Goal: Information Seeking & Learning: Learn about a topic

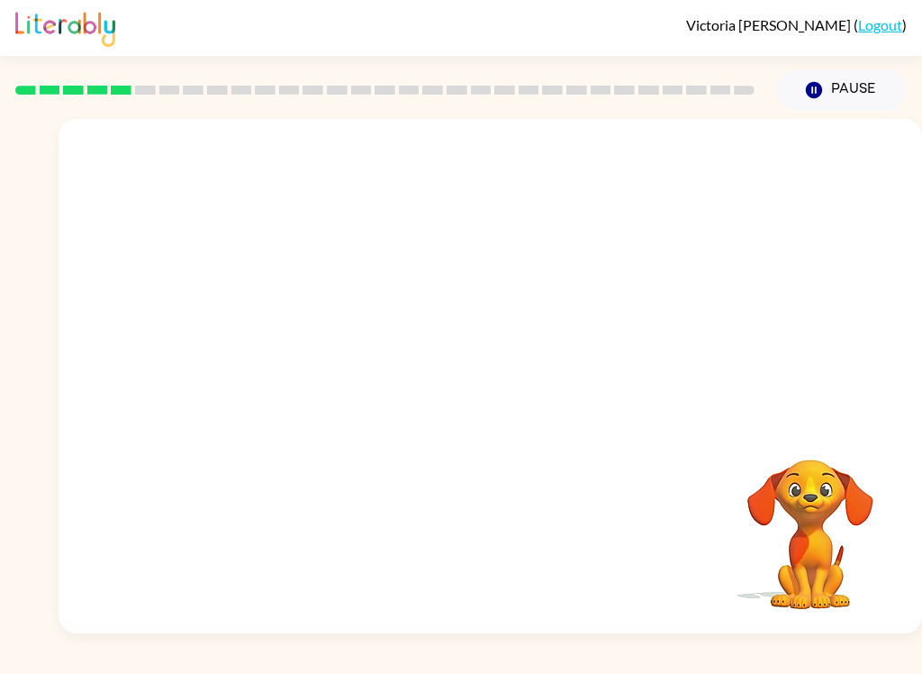
click at [296, 349] on video "Your browser must support playing .mp4 files to use Literably. Please try using…" at bounding box center [491, 270] width 864 height 303
click at [293, 352] on video "Your browser must support playing .mp4 files to use Literably. Please try using…" at bounding box center [491, 270] width 864 height 303
click at [313, 357] on video "Your browser must support playing .mp4 files to use Literably. Please try using…" at bounding box center [491, 270] width 864 height 303
click at [695, 210] on video "Your browser must support playing .mp4 files to use Literably. Please try using…" at bounding box center [491, 270] width 864 height 303
click at [504, 399] on div at bounding box center [490, 385] width 115 height 66
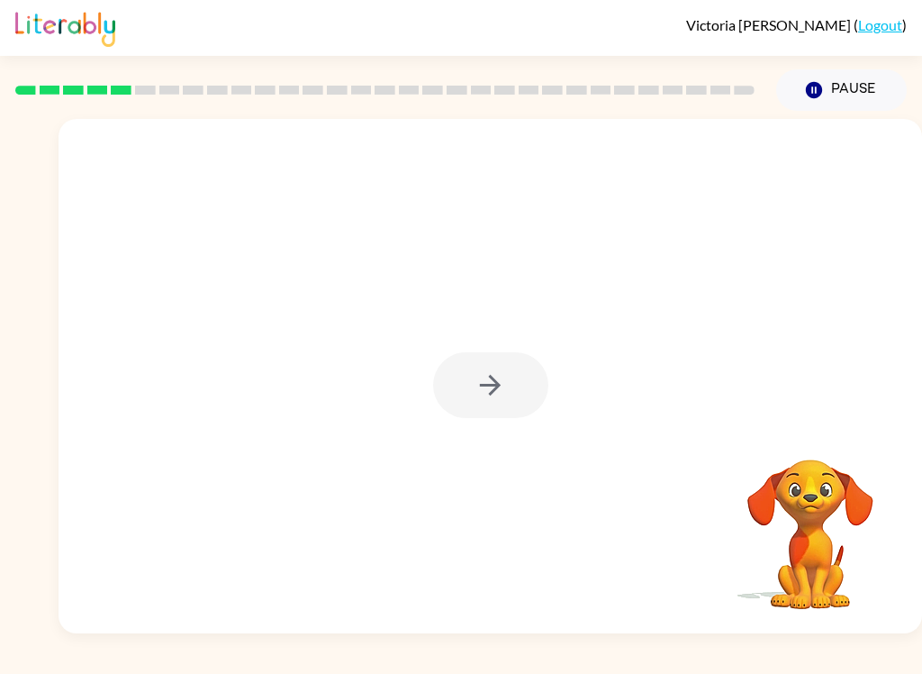
click at [501, 404] on div at bounding box center [490, 385] width 115 height 66
click at [508, 405] on div at bounding box center [490, 385] width 115 height 66
click at [501, 395] on icon "button" at bounding box center [491, 385] width 32 height 32
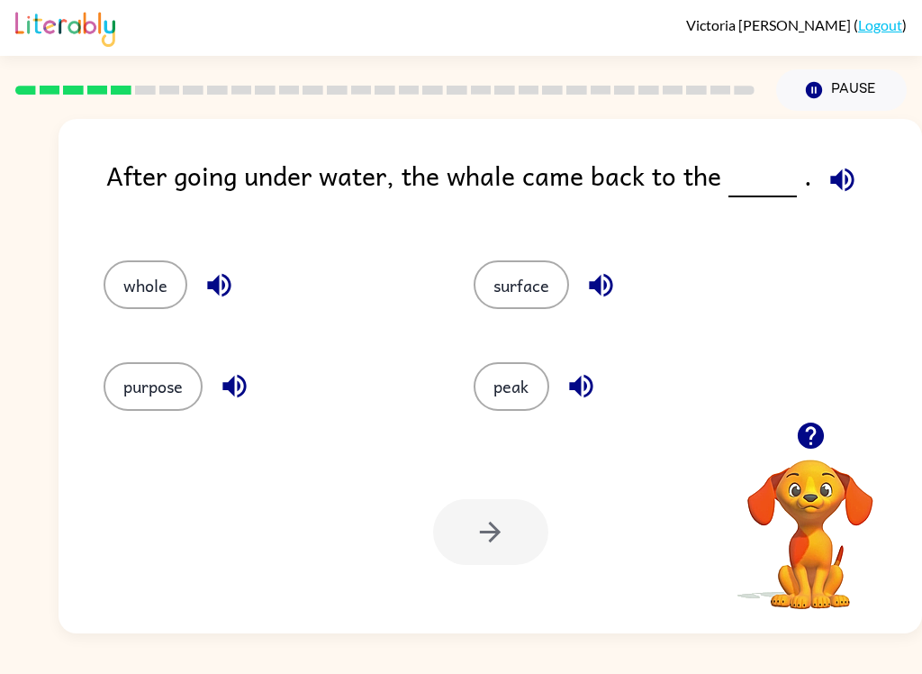
click at [516, 273] on button "surface" at bounding box center [521, 284] width 95 height 49
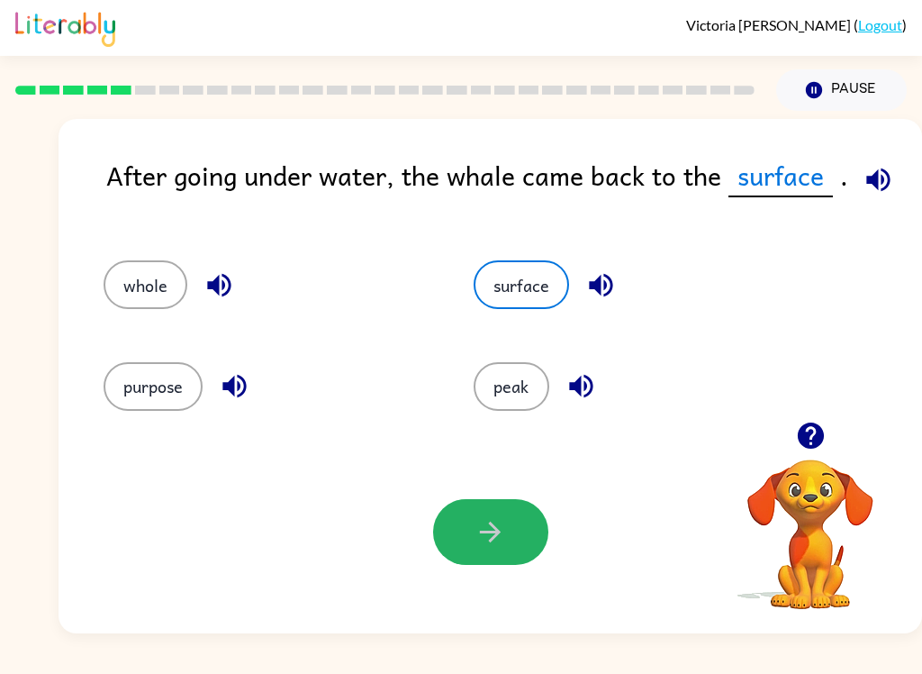
click at [466, 528] on button "button" at bounding box center [490, 532] width 115 height 66
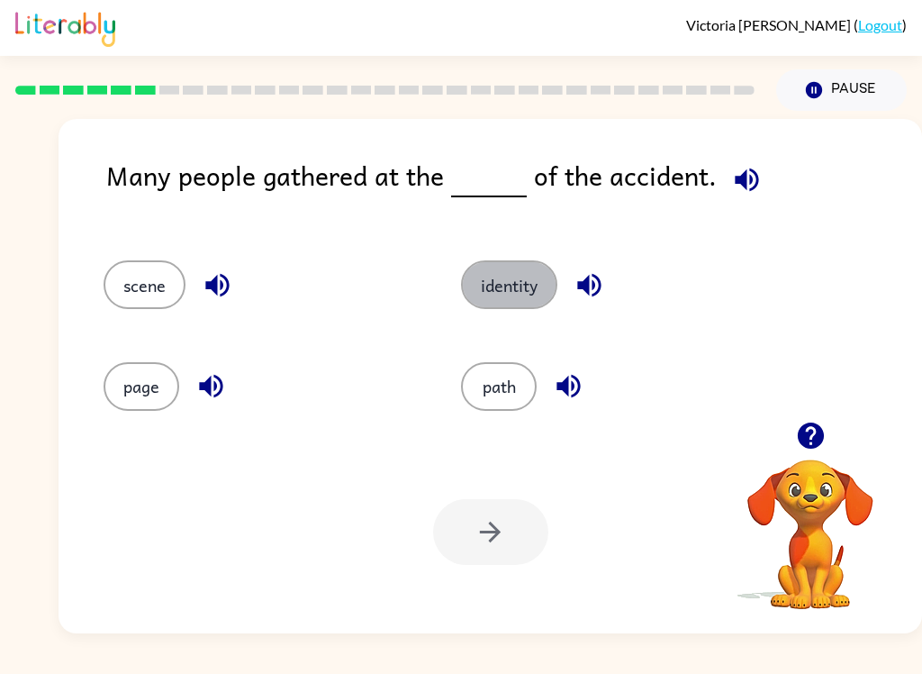
click at [540, 280] on button "identity" at bounding box center [509, 284] width 96 height 49
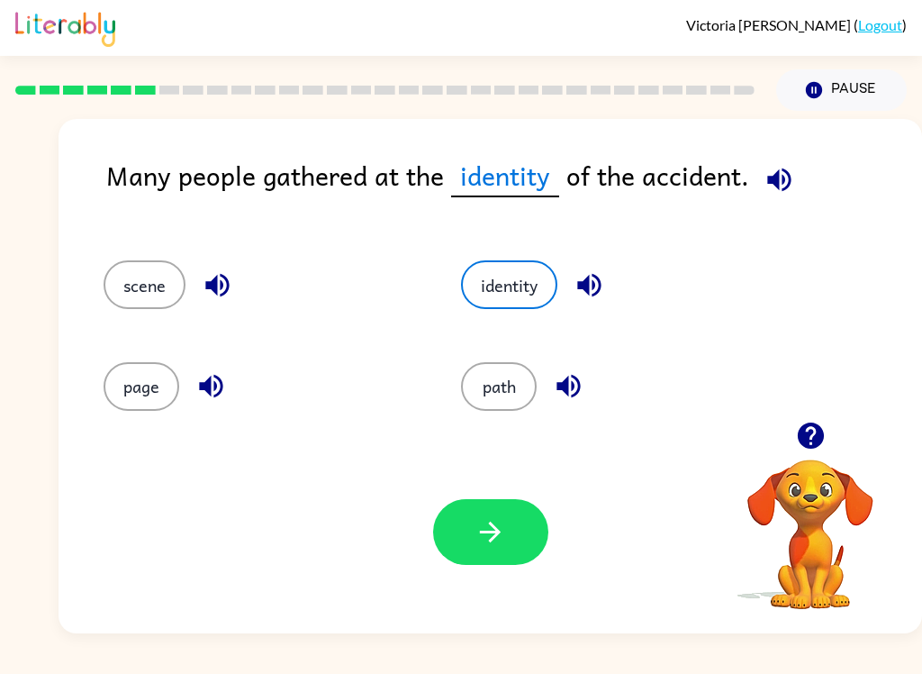
click at [496, 562] on button "button" at bounding box center [490, 532] width 115 height 66
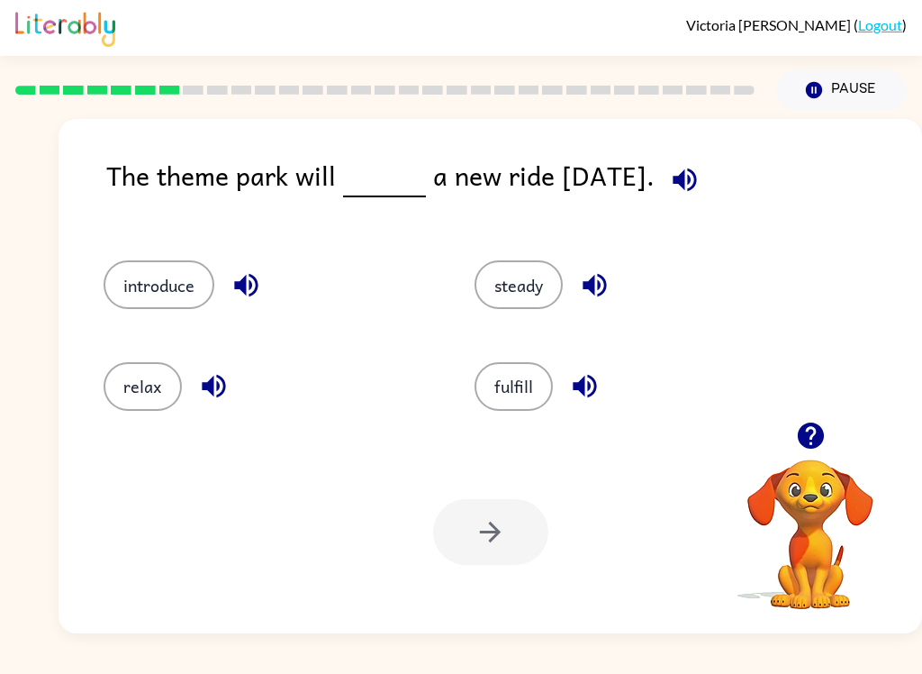
click at [193, 237] on div "introduce" at bounding box center [254, 276] width 371 height 101
click at [191, 308] on button "introduce" at bounding box center [159, 284] width 111 height 49
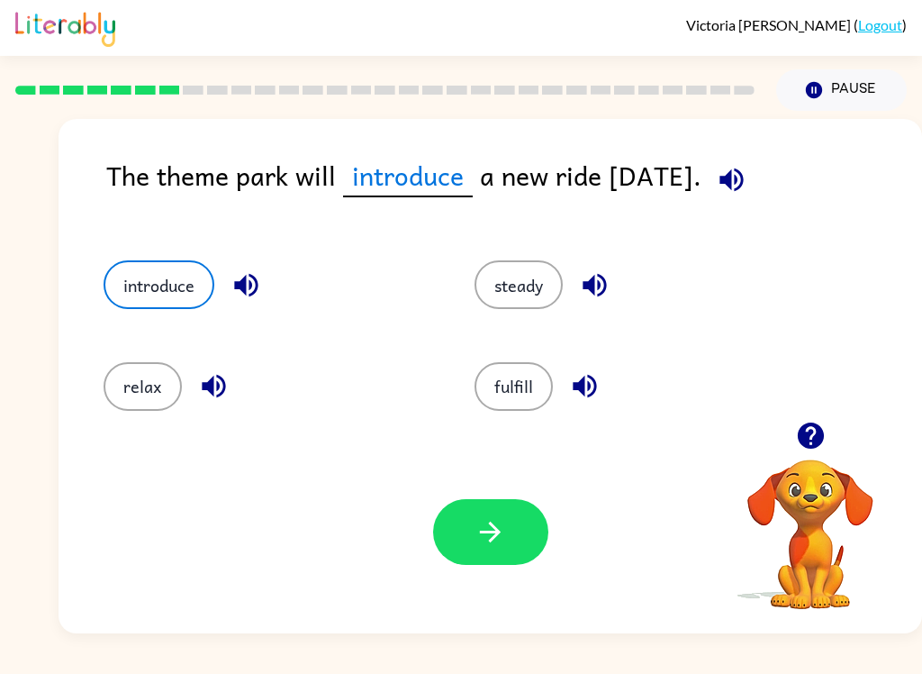
click at [507, 581] on div "Your browser must support playing .mp4 files to use Literably. Please try using…" at bounding box center [491, 532] width 864 height 203
click at [525, 532] on button "button" at bounding box center [490, 532] width 115 height 66
click at [524, 531] on div at bounding box center [490, 532] width 115 height 66
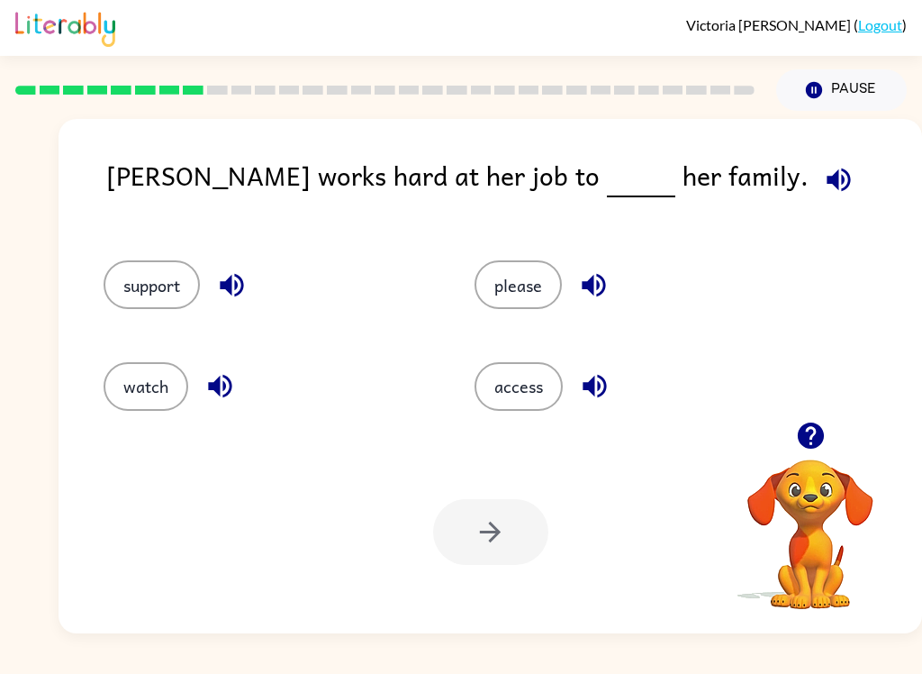
click at [827, 440] on button "button" at bounding box center [811, 436] width 46 height 46
click at [159, 282] on button "support" at bounding box center [152, 284] width 96 height 49
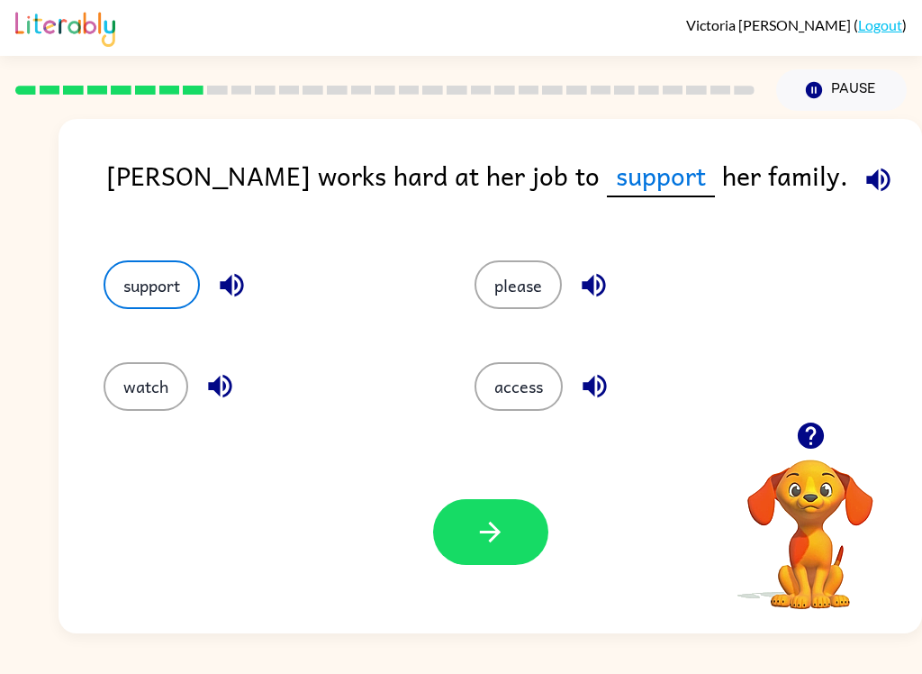
click at [508, 517] on button "button" at bounding box center [490, 532] width 115 height 66
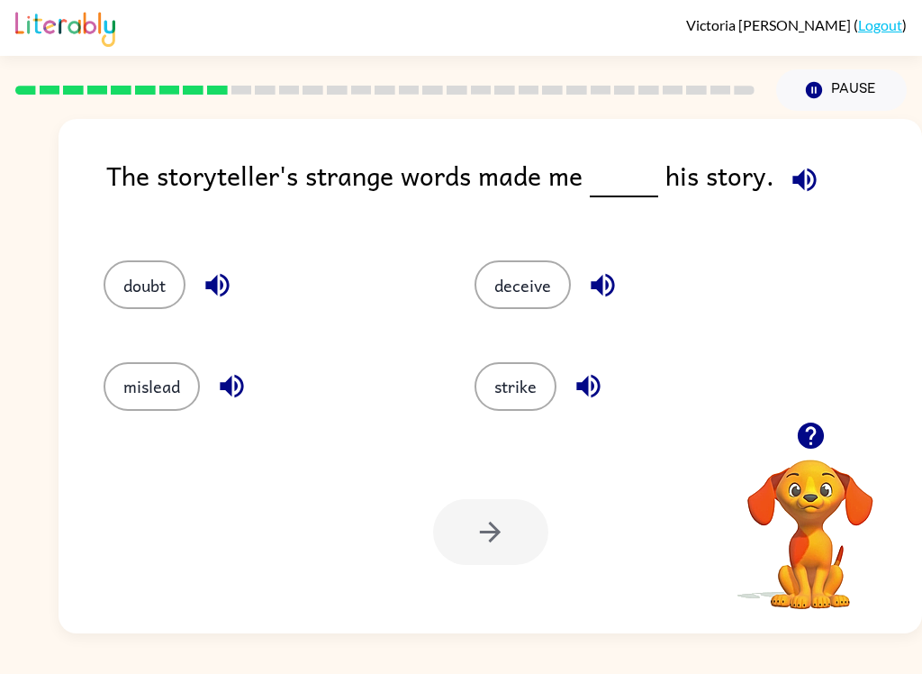
click at [536, 292] on button "deceive" at bounding box center [523, 284] width 96 height 49
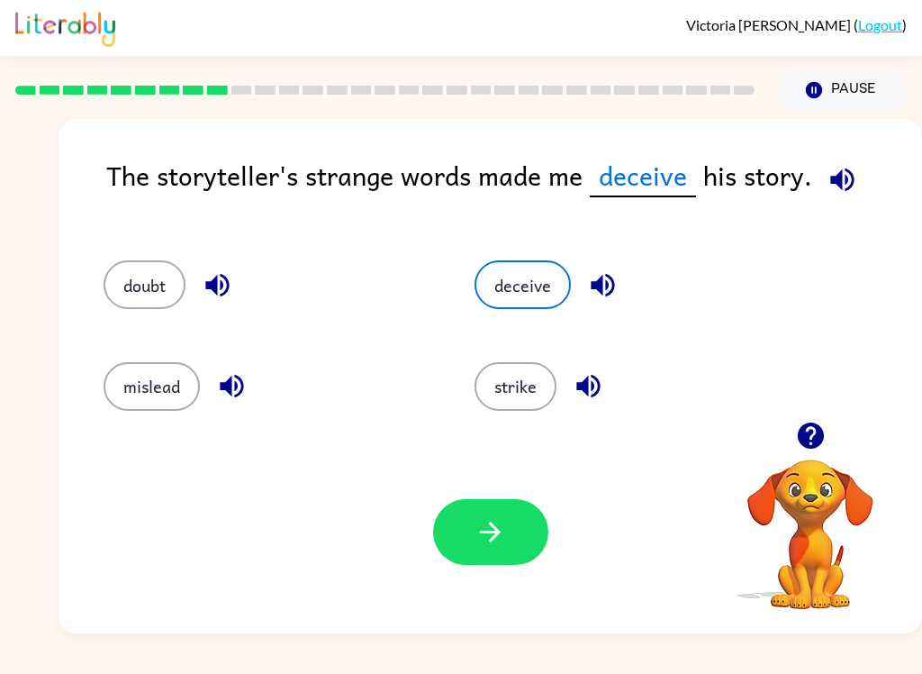
click at [494, 549] on button "button" at bounding box center [490, 532] width 115 height 66
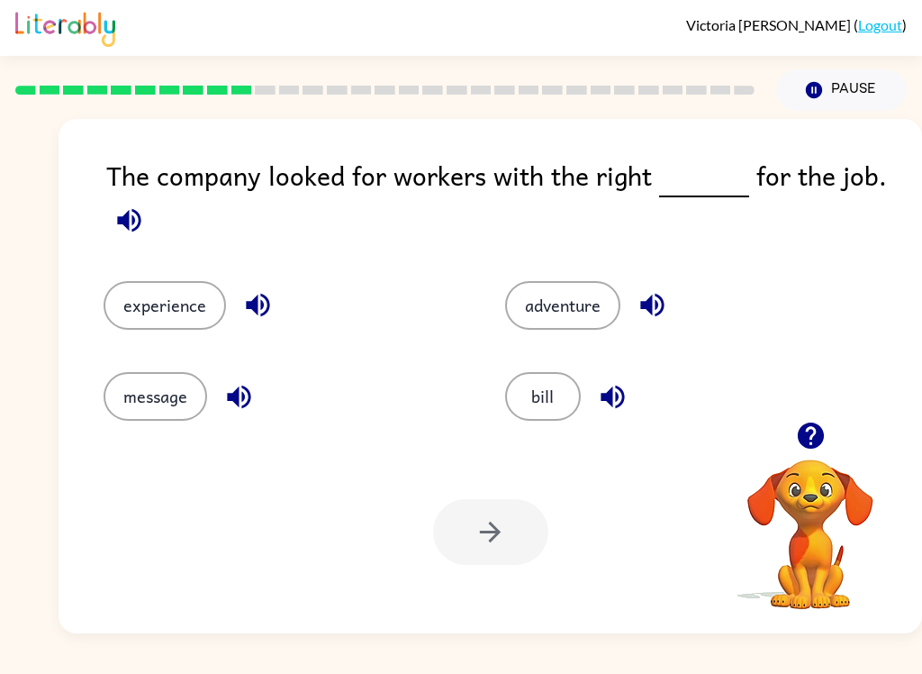
click at [192, 312] on button "experience" at bounding box center [165, 305] width 122 height 49
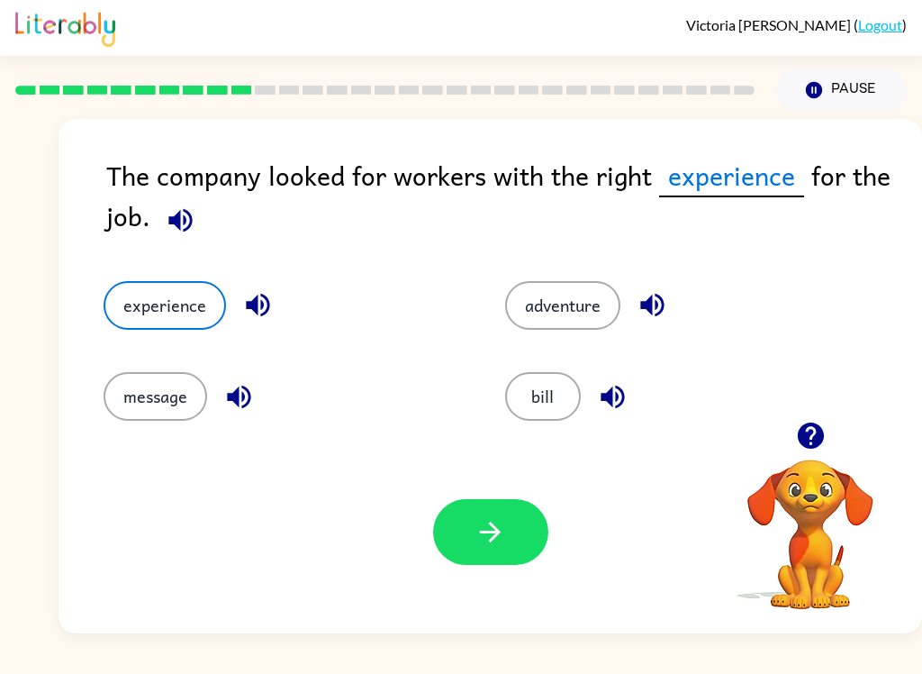
click at [504, 553] on button "button" at bounding box center [490, 532] width 115 height 66
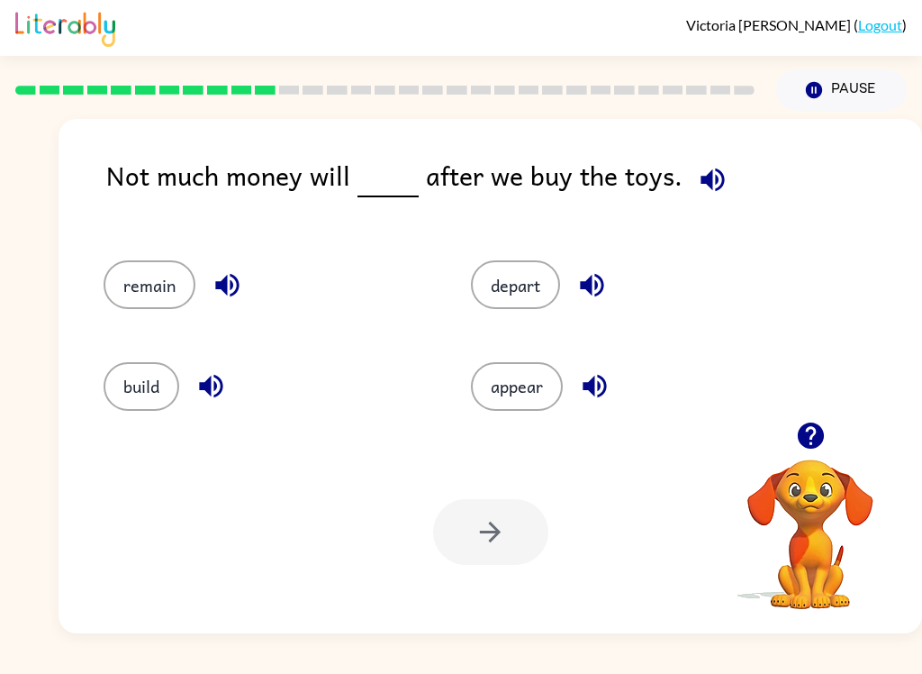
click at [537, 390] on button "appear" at bounding box center [517, 386] width 92 height 49
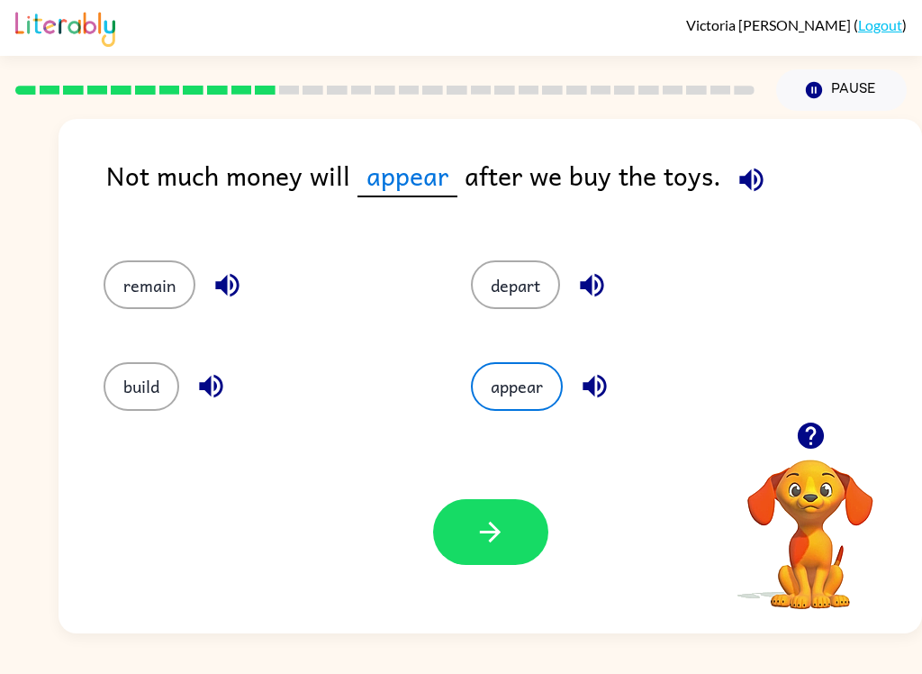
click at [493, 533] on icon "button" at bounding box center [490, 532] width 21 height 21
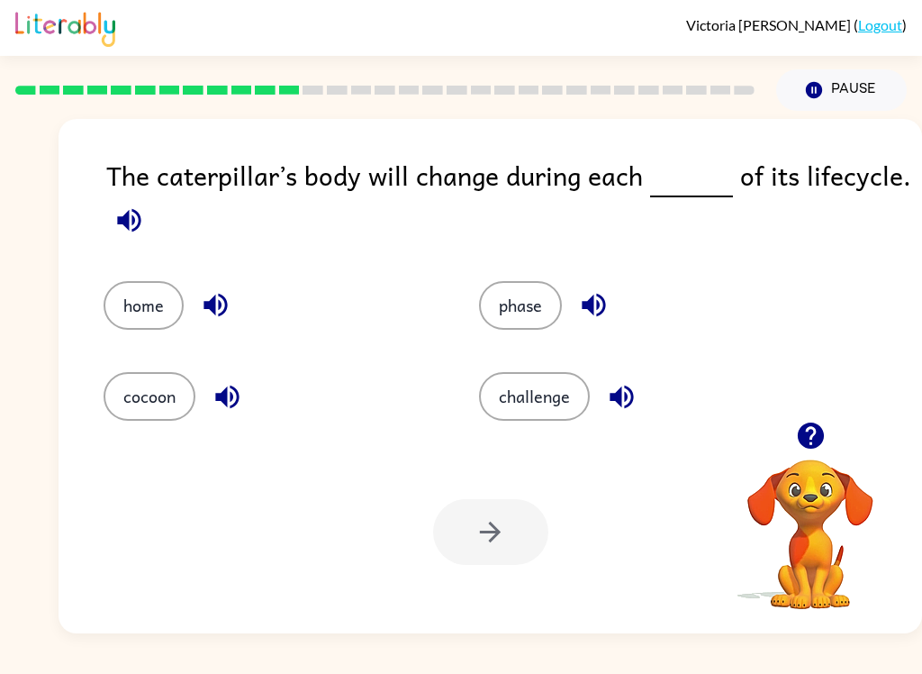
click at [534, 300] on button "phase" at bounding box center [520, 305] width 83 height 49
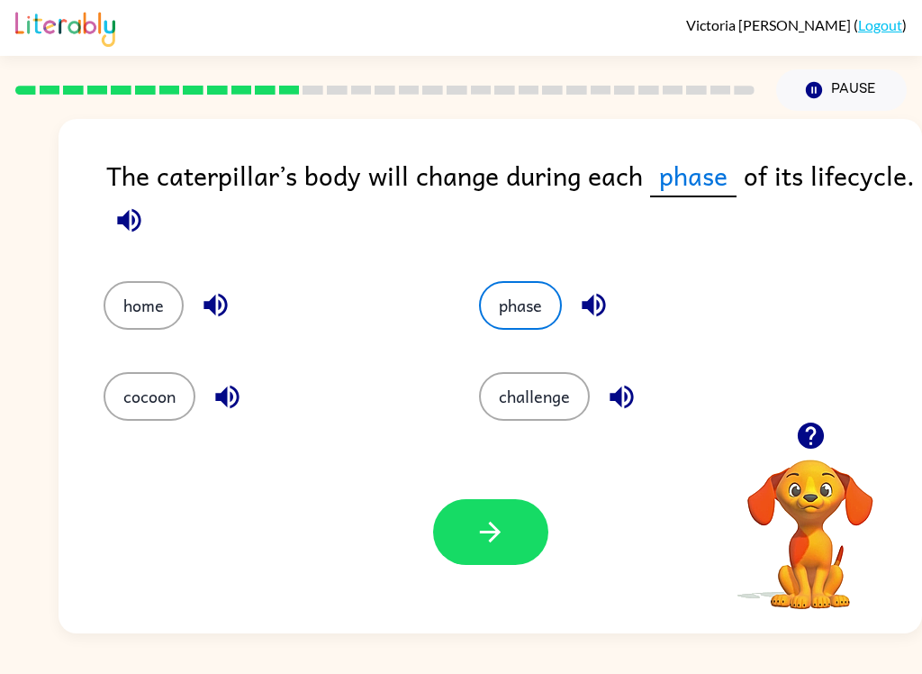
click at [128, 295] on button "home" at bounding box center [144, 305] width 80 height 49
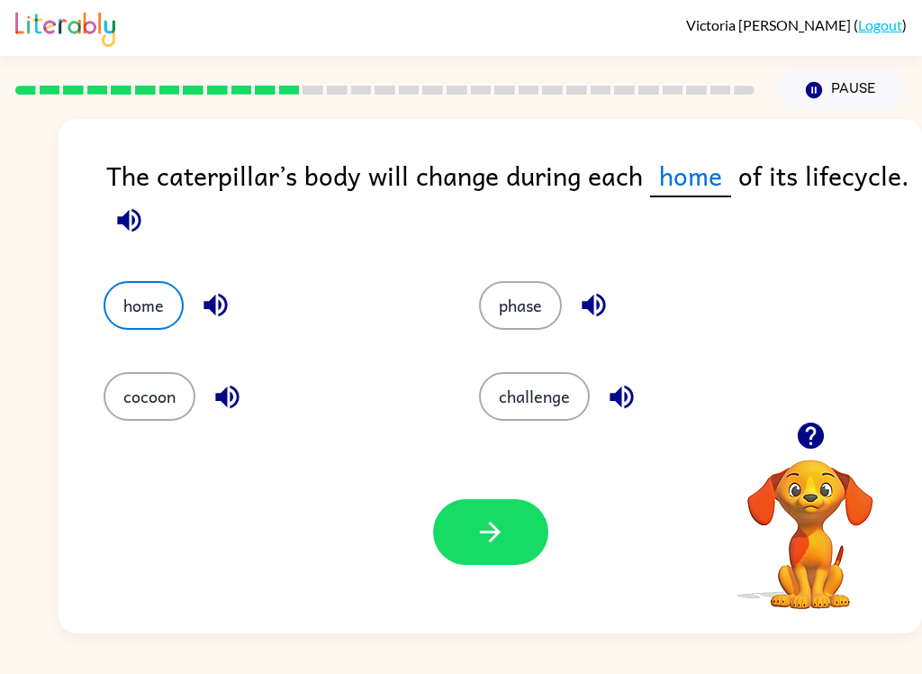
click at [181, 398] on button "cocoon" at bounding box center [150, 396] width 92 height 49
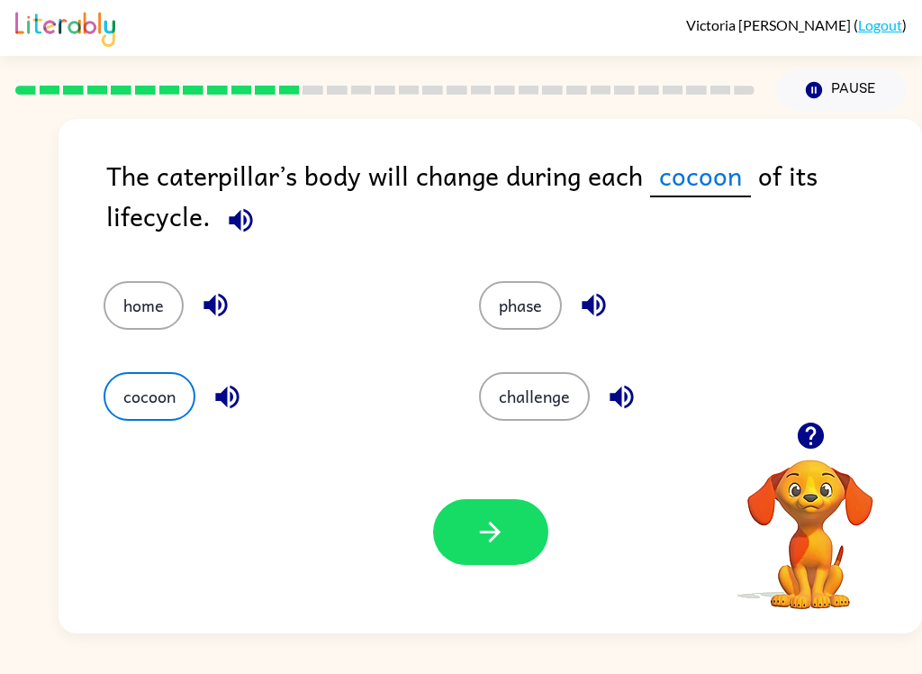
click at [567, 413] on button "challenge" at bounding box center [534, 396] width 111 height 49
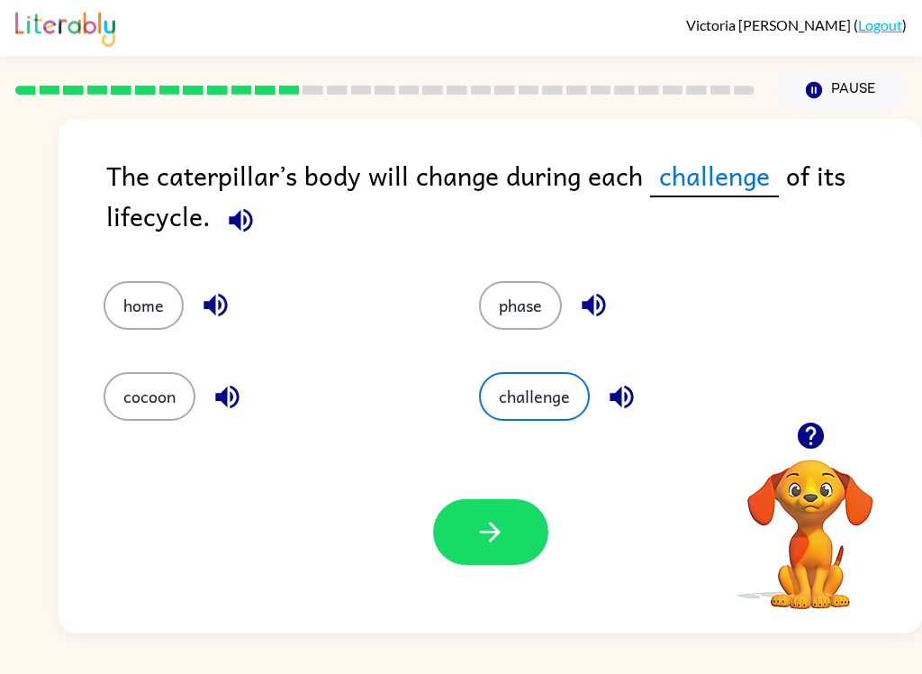
click at [523, 313] on button "phase" at bounding box center [520, 305] width 83 height 49
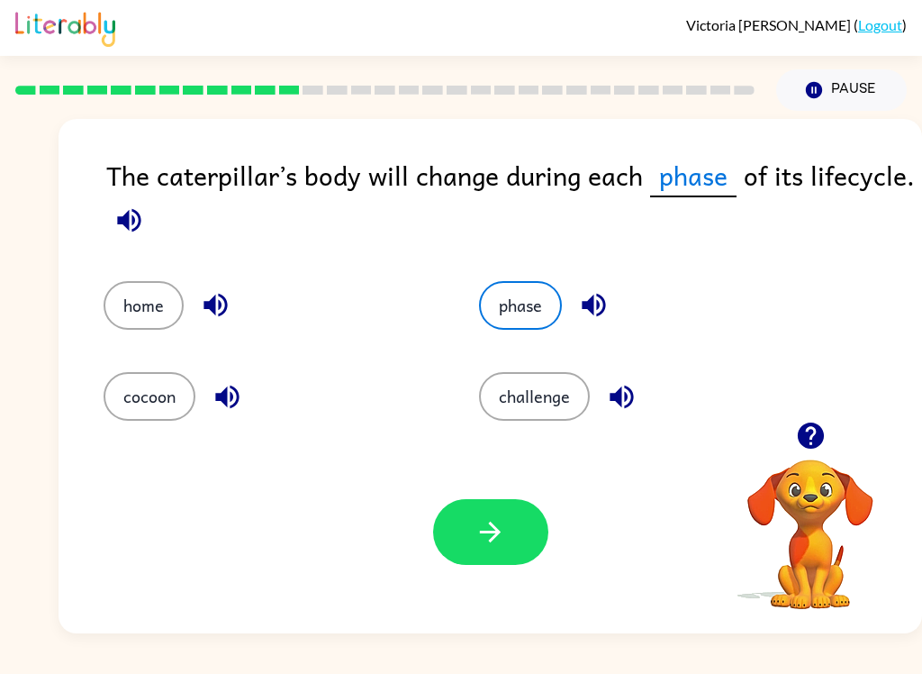
click at [161, 308] on button "home" at bounding box center [144, 305] width 80 height 49
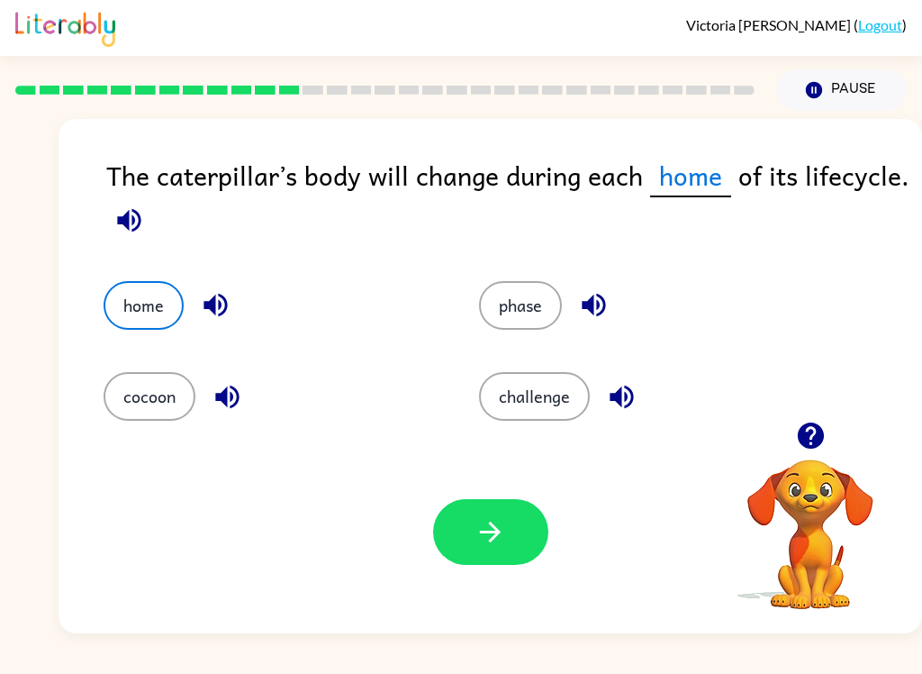
click at [143, 412] on button "cocoon" at bounding box center [150, 396] width 92 height 49
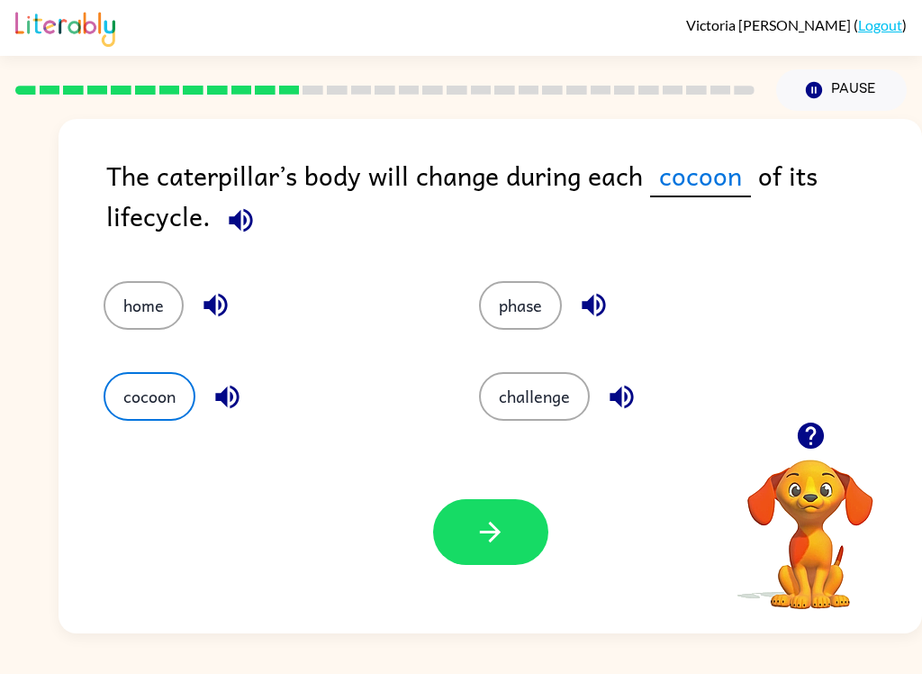
click at [543, 407] on button "challenge" at bounding box center [534, 396] width 111 height 49
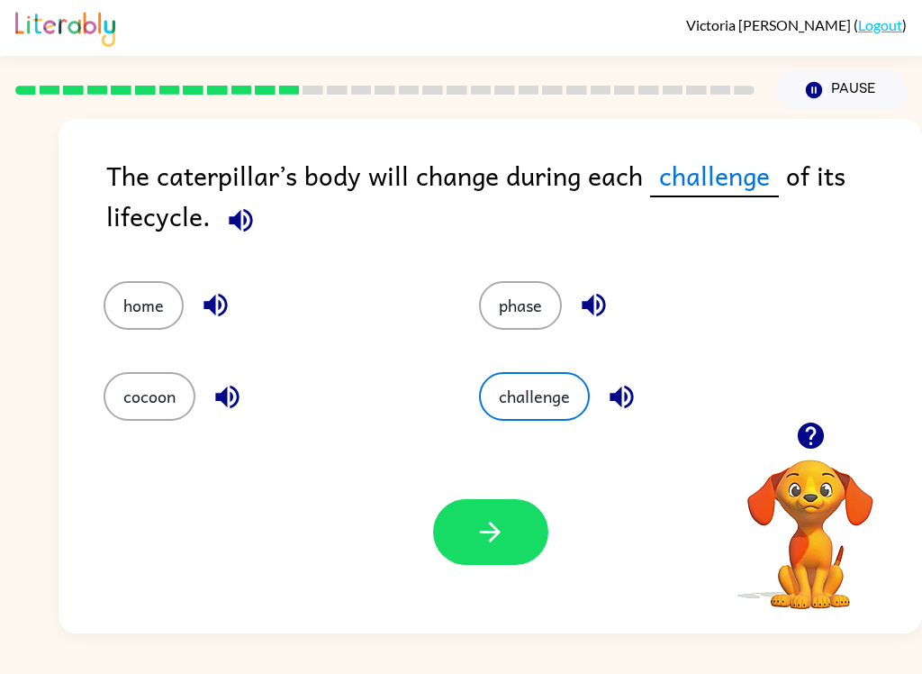
click at [547, 310] on button "phase" at bounding box center [520, 305] width 83 height 49
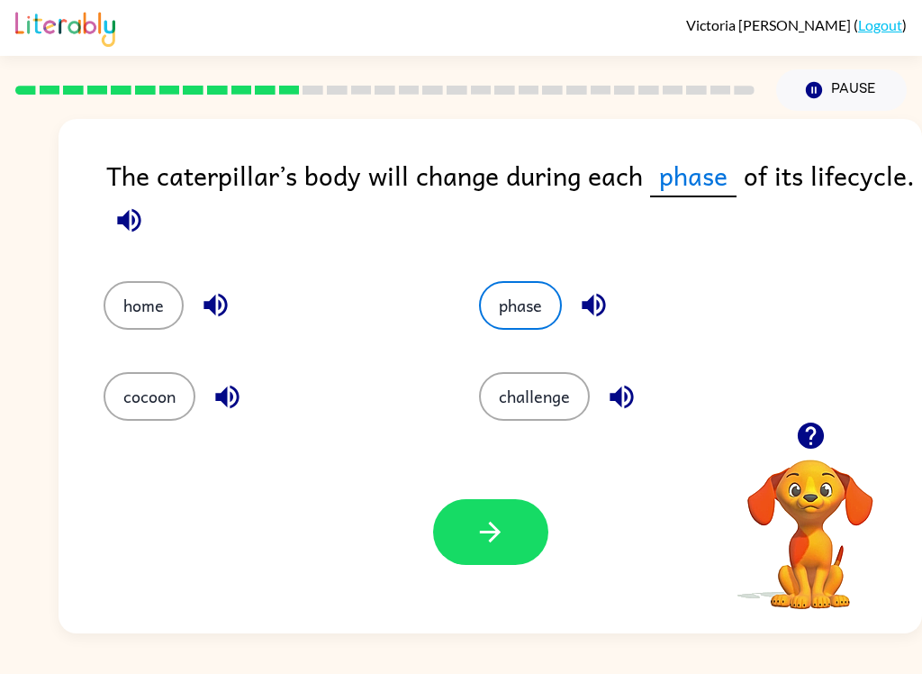
click at [141, 327] on button "home" at bounding box center [144, 305] width 80 height 49
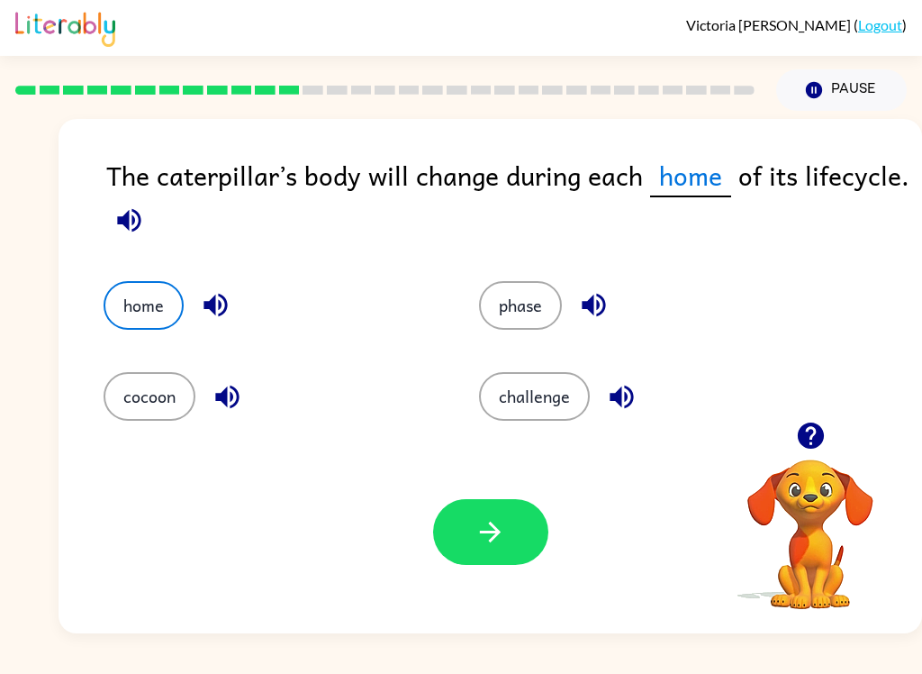
click at [150, 420] on button "cocoon" at bounding box center [150, 396] width 92 height 49
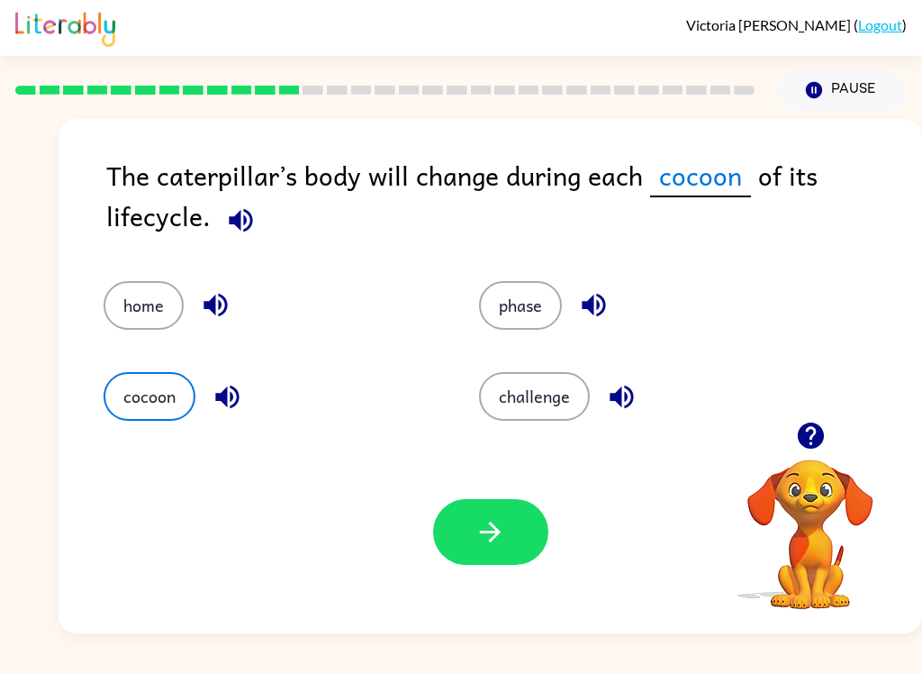
click at [524, 381] on button "challenge" at bounding box center [534, 396] width 111 height 49
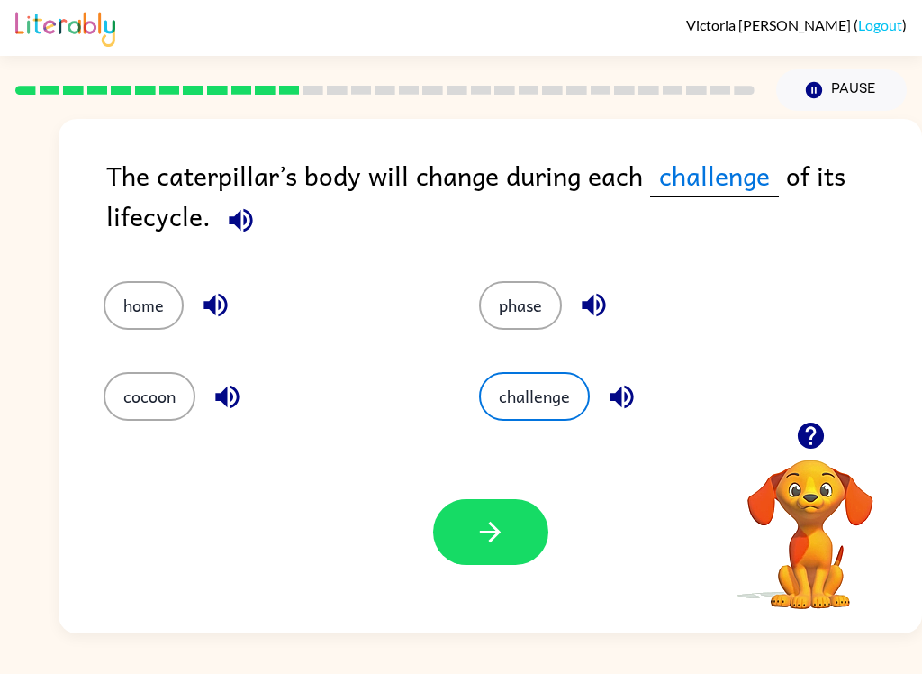
click at [543, 263] on div "phase" at bounding box center [633, 292] width 376 height 91
click at [135, 265] on div "home" at bounding box center [257, 292] width 376 height 91
click at [156, 399] on button "cocoon" at bounding box center [150, 396] width 92 height 49
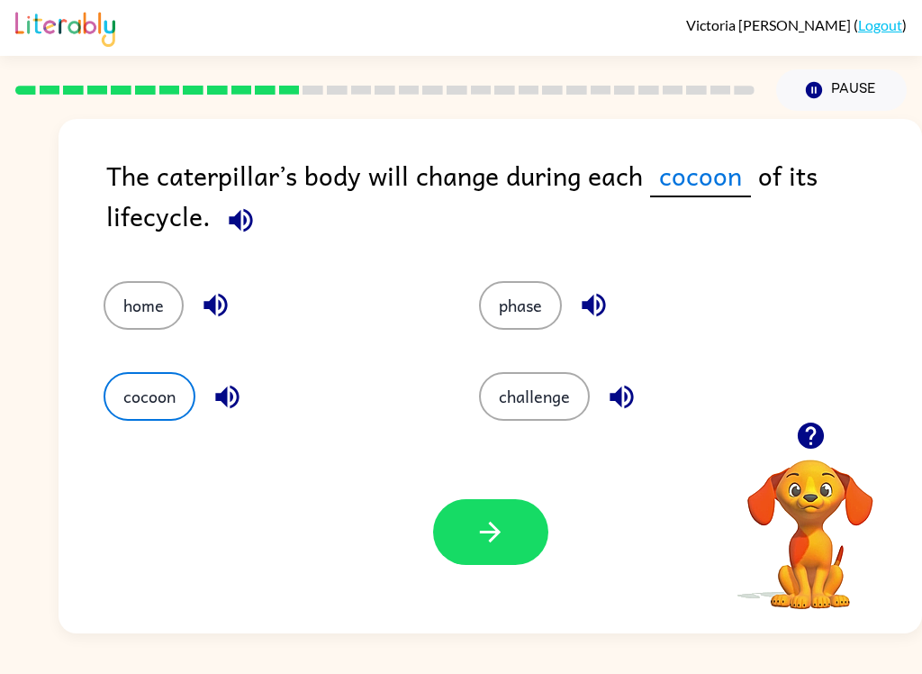
click at [522, 306] on button "phase" at bounding box center [520, 305] width 83 height 49
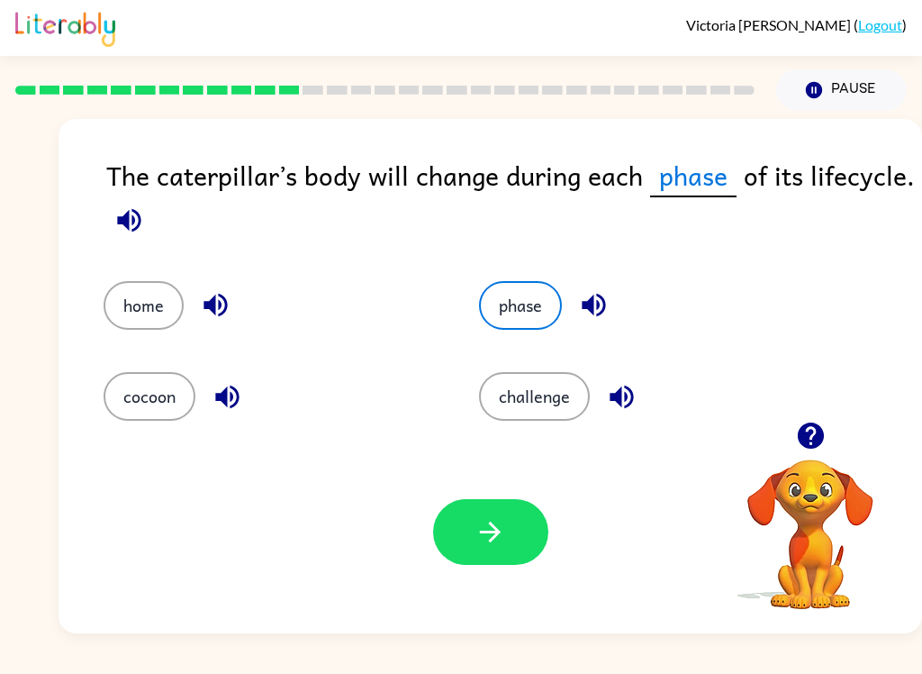
click at [567, 399] on button "challenge" at bounding box center [534, 396] width 111 height 49
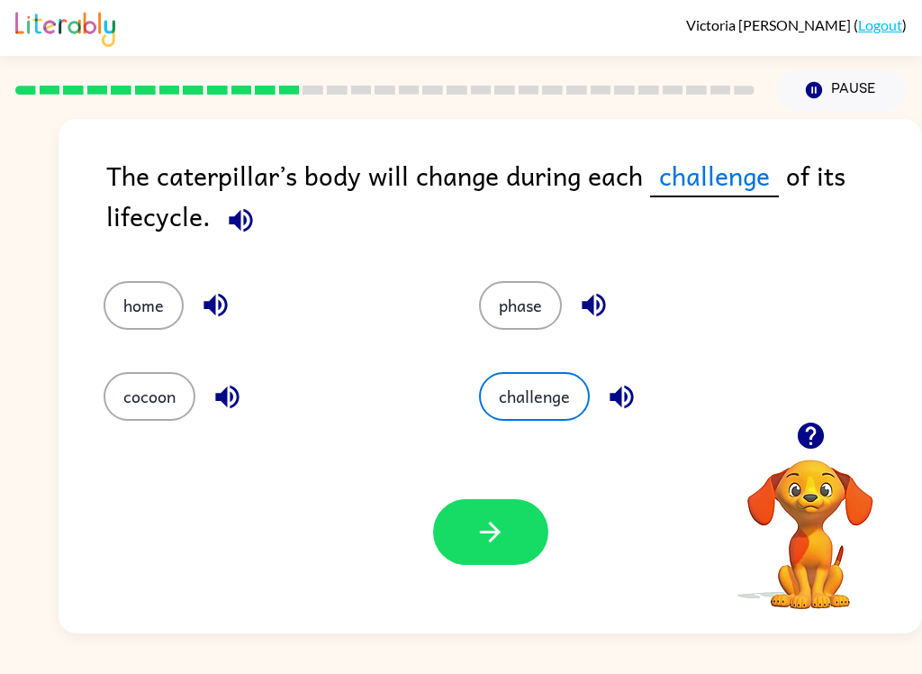
click at [487, 539] on icon "button" at bounding box center [491, 532] width 32 height 32
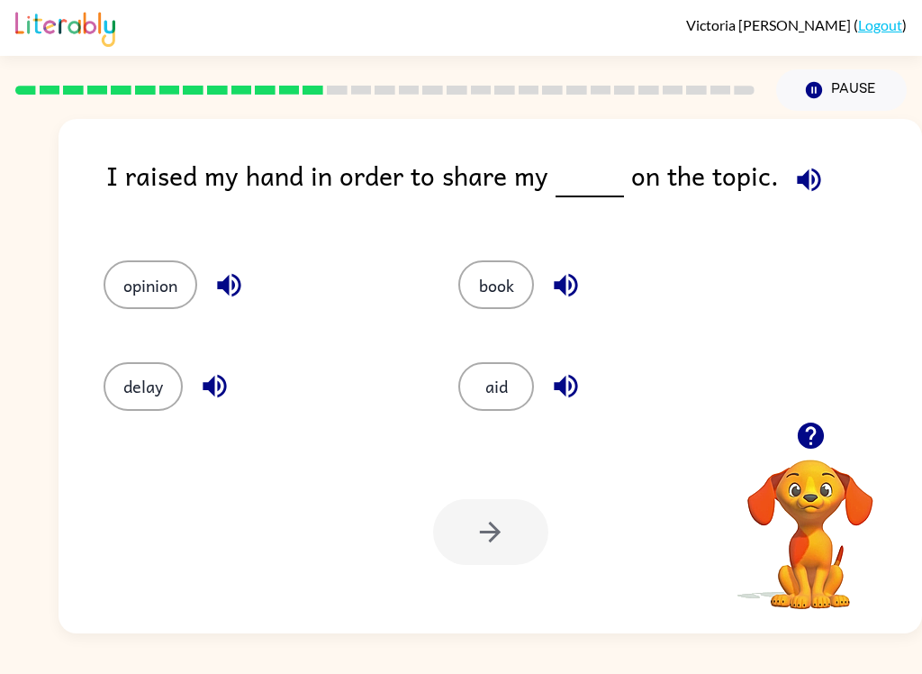
click at [172, 280] on button "opinion" at bounding box center [151, 284] width 94 height 49
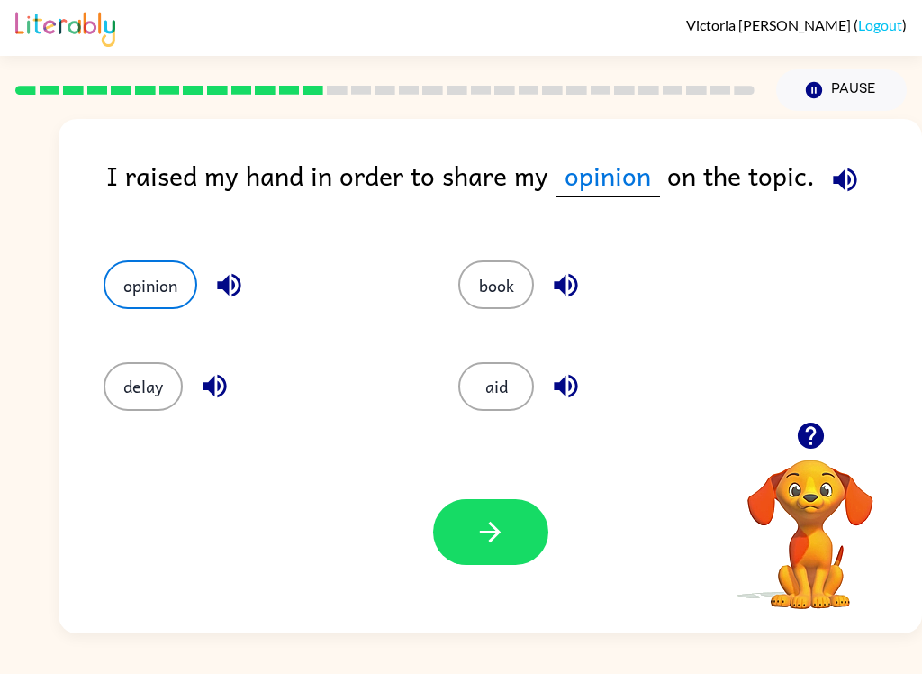
click at [466, 507] on button "button" at bounding box center [490, 532] width 115 height 66
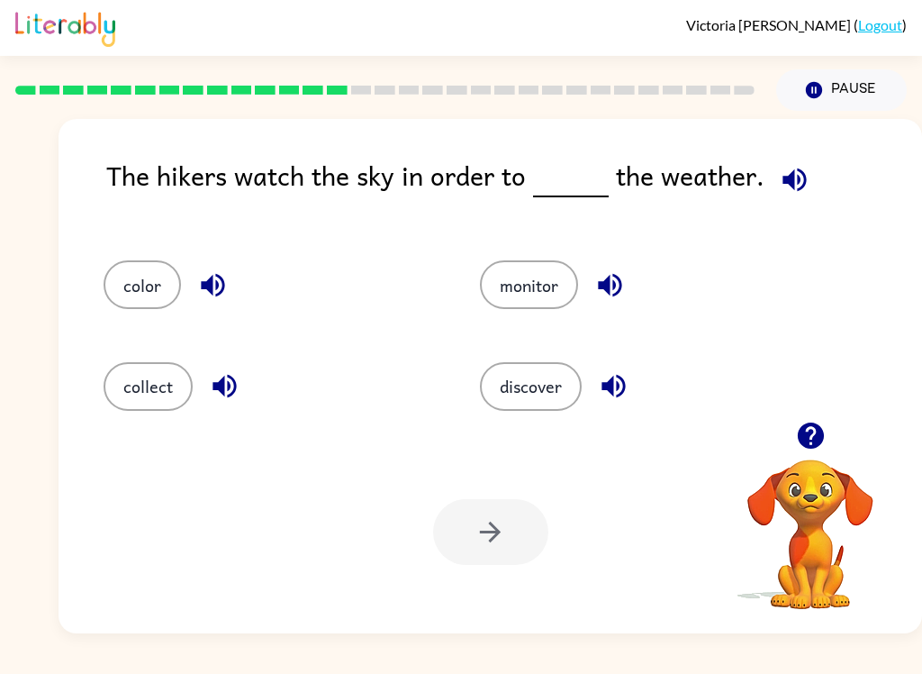
click at [550, 404] on button "discover" at bounding box center [531, 386] width 102 height 49
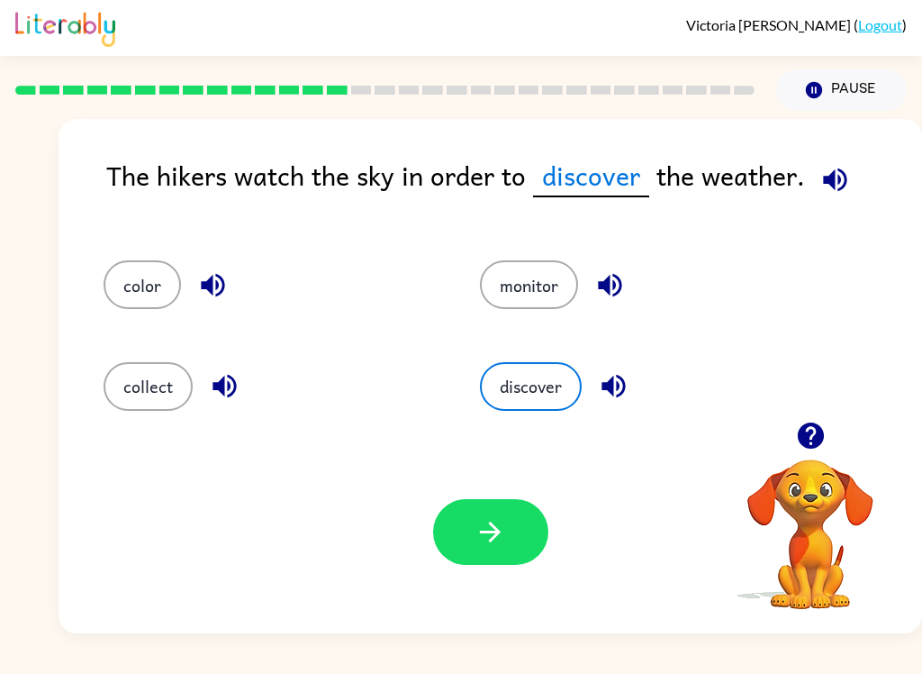
click at [490, 538] on icon "button" at bounding box center [491, 532] width 32 height 32
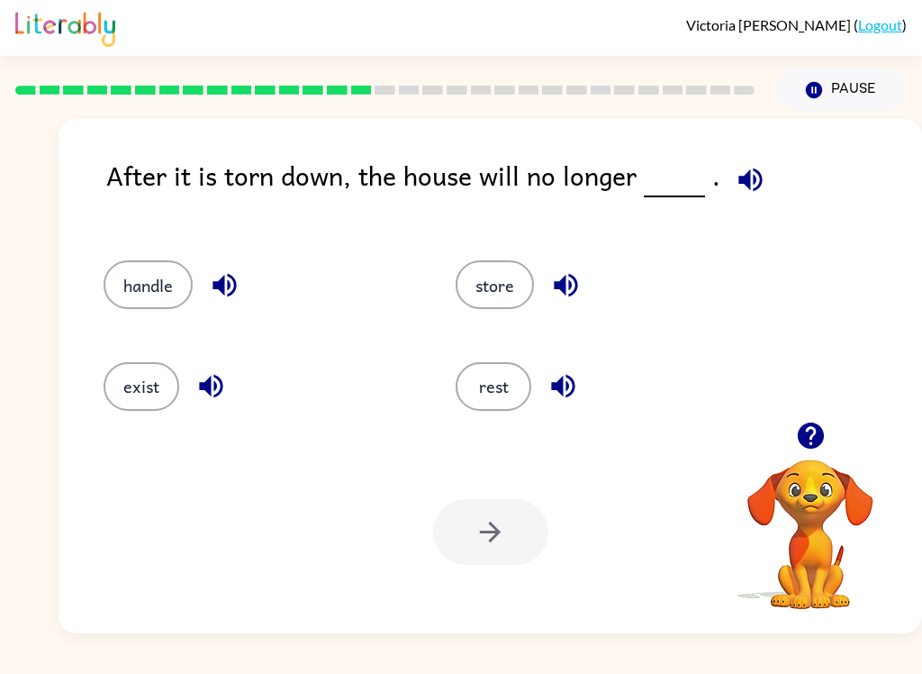
click at [489, 392] on button "rest" at bounding box center [494, 386] width 76 height 49
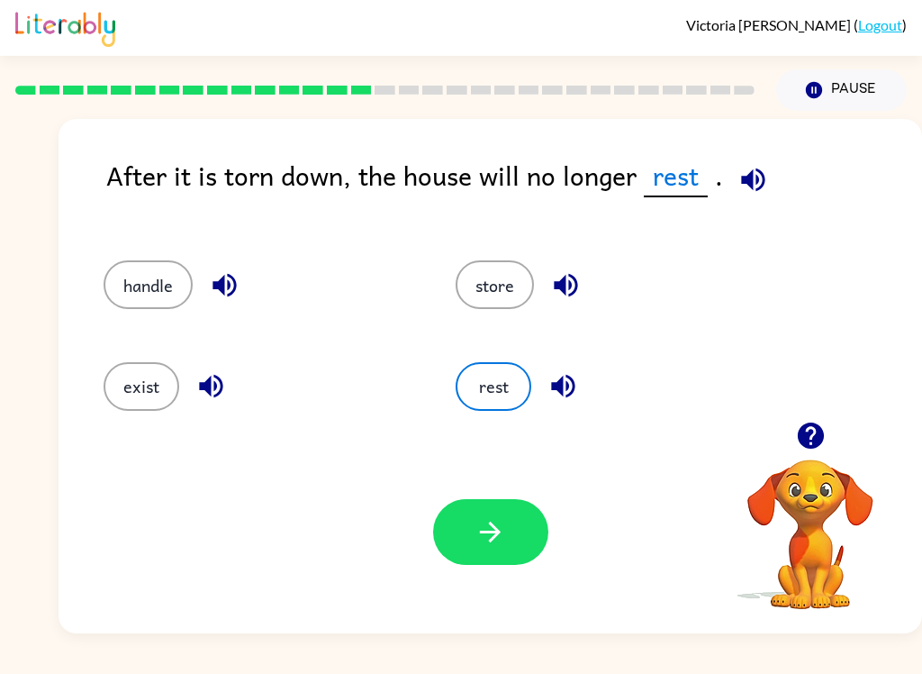
click at [476, 547] on icon "button" at bounding box center [491, 532] width 32 height 32
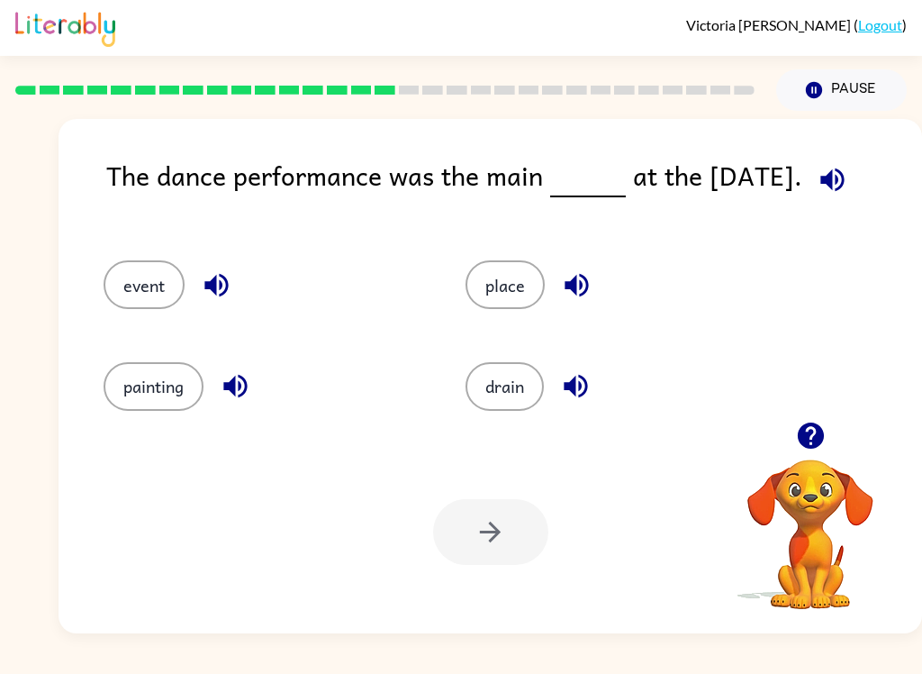
click at [149, 289] on button "event" at bounding box center [144, 284] width 81 height 49
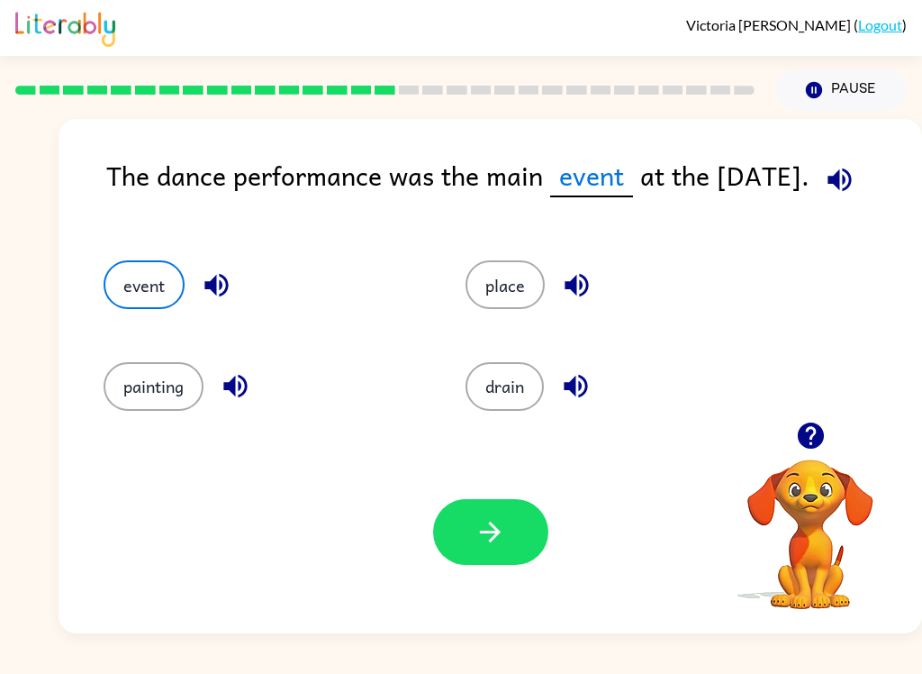
click at [535, 518] on button "button" at bounding box center [490, 532] width 115 height 66
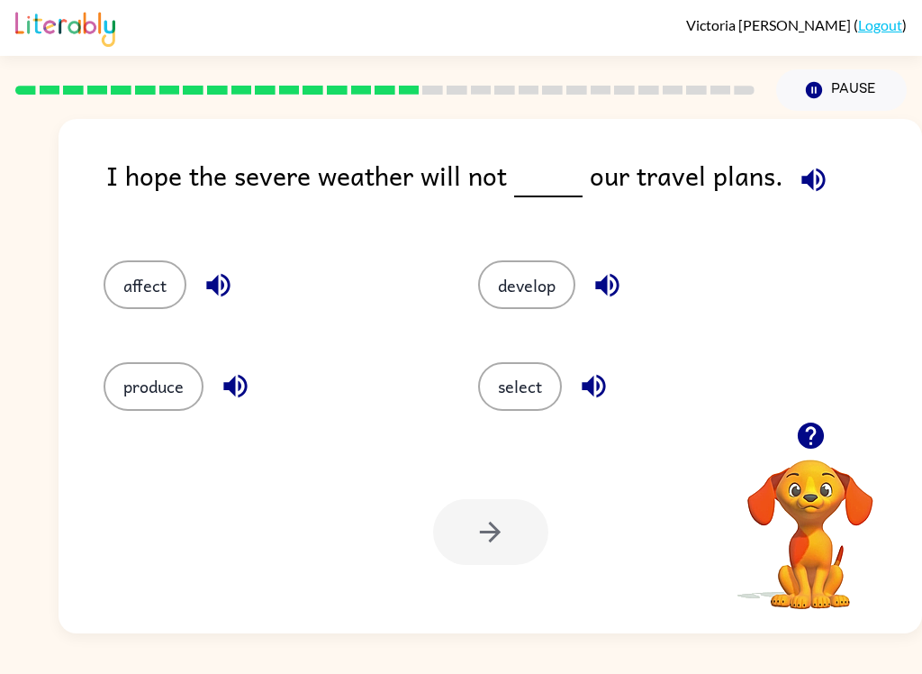
click at [156, 280] on button "affect" at bounding box center [145, 284] width 83 height 49
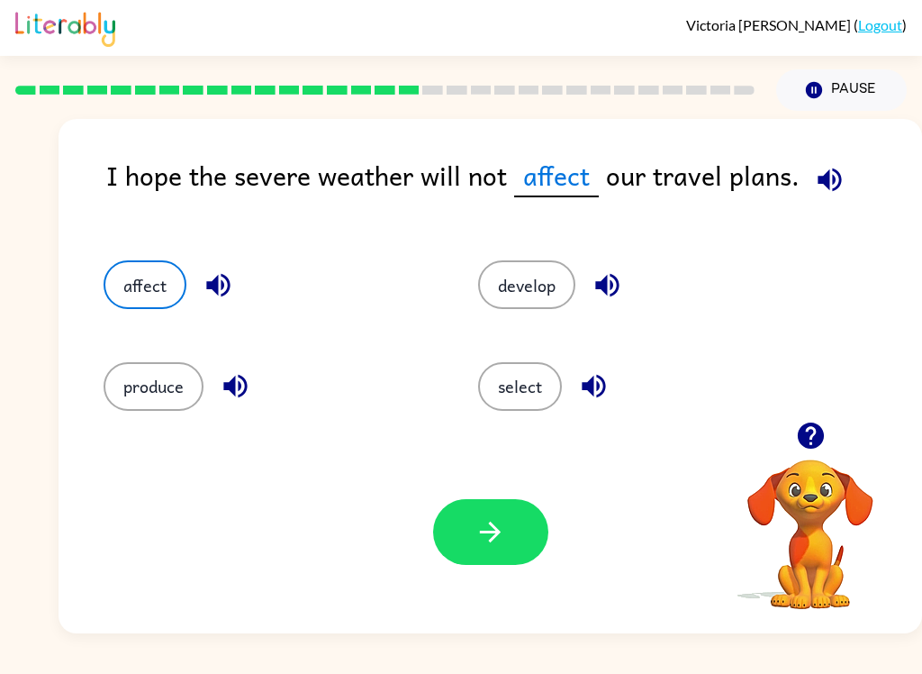
click at [517, 500] on button "button" at bounding box center [490, 532] width 115 height 66
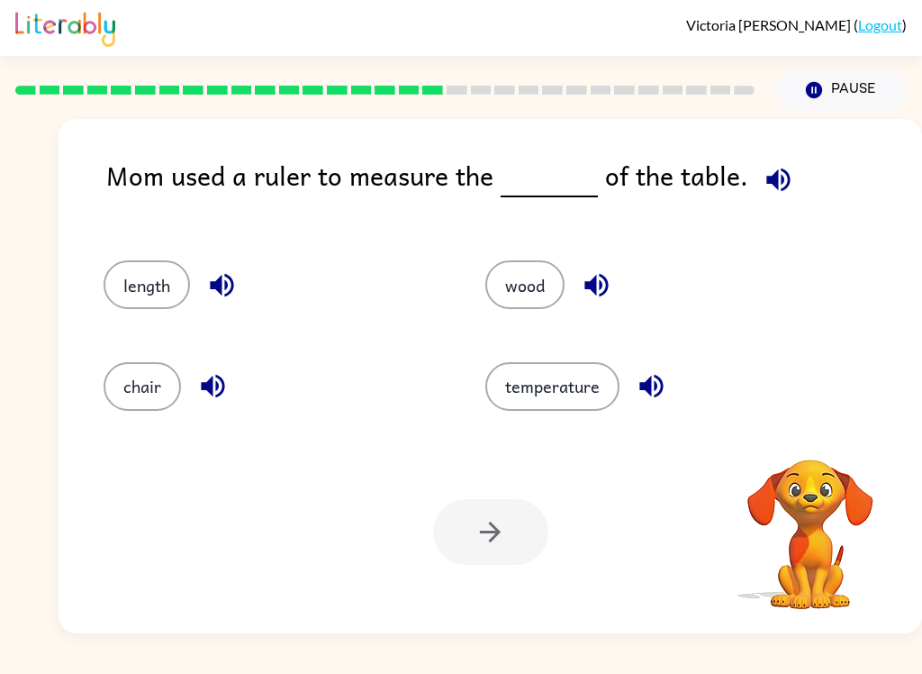
click at [483, 519] on div at bounding box center [490, 532] width 115 height 66
click at [160, 281] on button "length" at bounding box center [147, 284] width 86 height 49
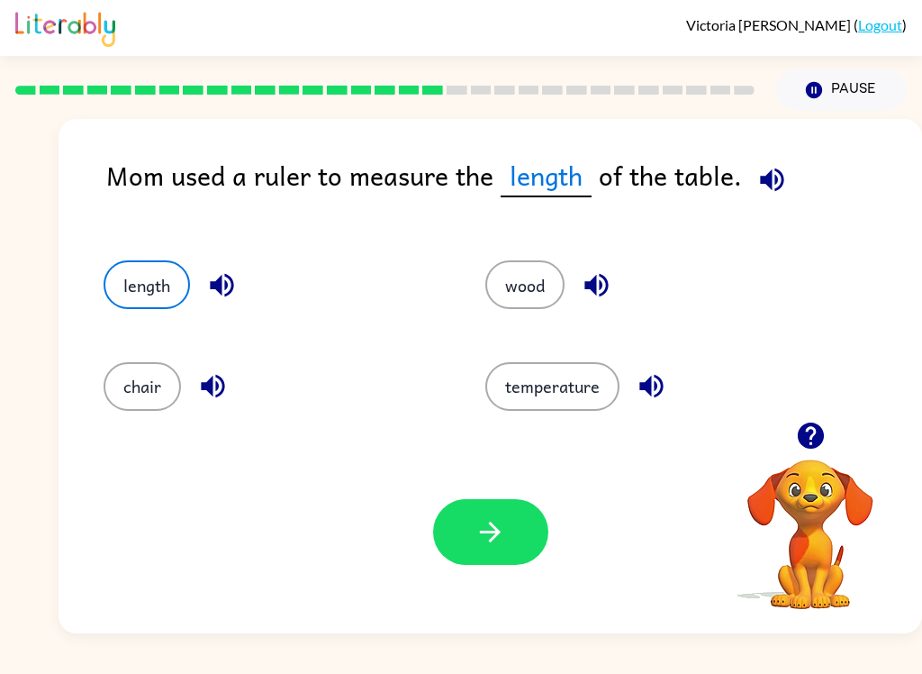
click at [511, 510] on button "button" at bounding box center [490, 532] width 115 height 66
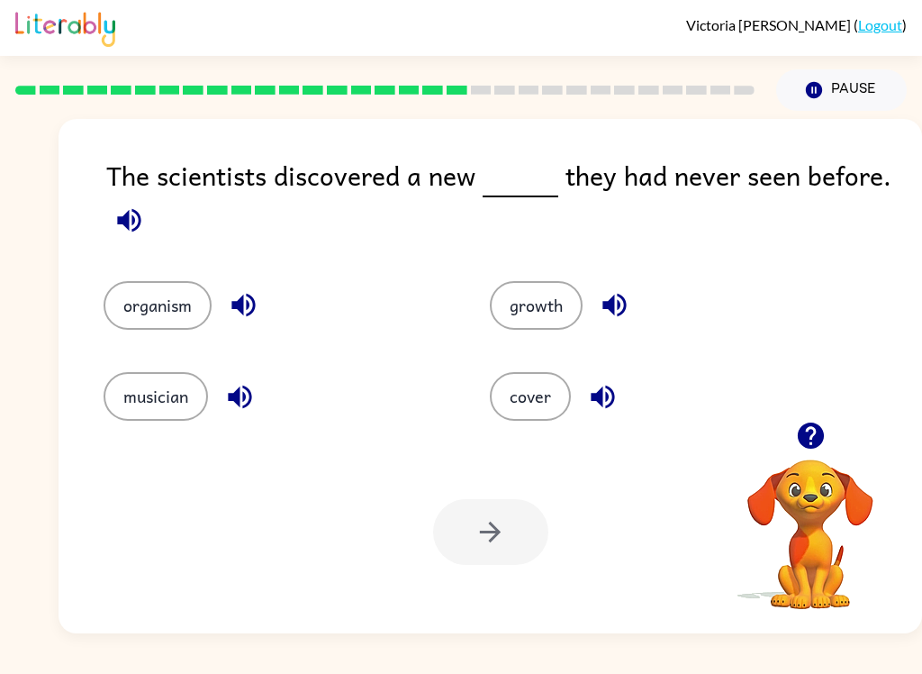
click at [166, 340] on div "musician" at bounding box center [262, 383] width 386 height 91
click at [567, 302] on button "growth" at bounding box center [536, 305] width 93 height 49
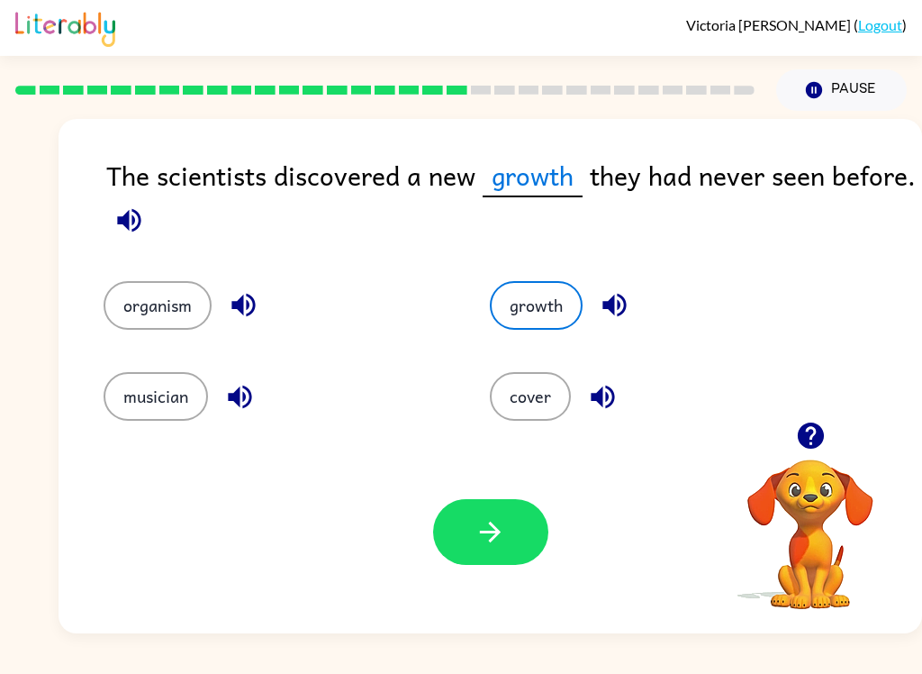
click at [525, 320] on button "growth" at bounding box center [536, 305] width 93 height 49
click at [515, 540] on button "button" at bounding box center [490, 532] width 115 height 66
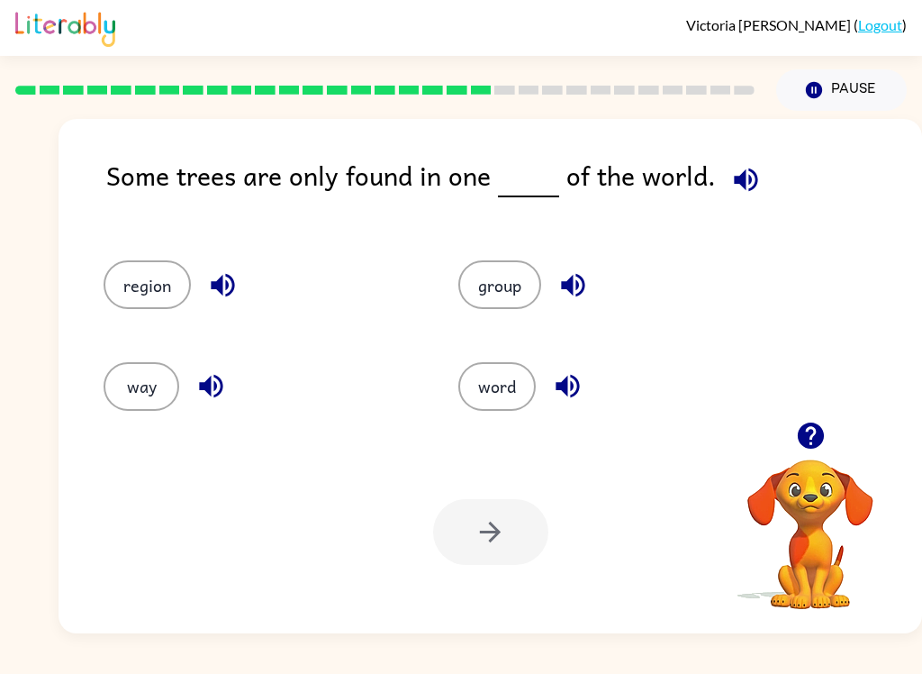
click at [885, 637] on div "[PERSON_NAME] ( Logout ) Pause Pause Some trees are only found in one of the wo…" at bounding box center [461, 337] width 922 height 674
click at [491, 286] on button "group" at bounding box center [499, 284] width 83 height 49
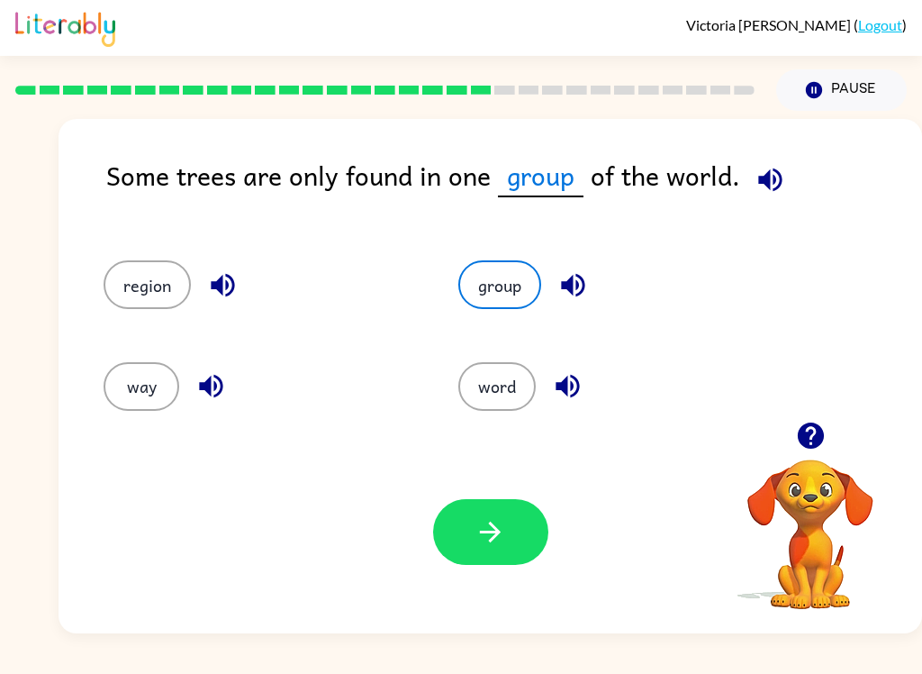
click at [484, 518] on icon "button" at bounding box center [491, 532] width 32 height 32
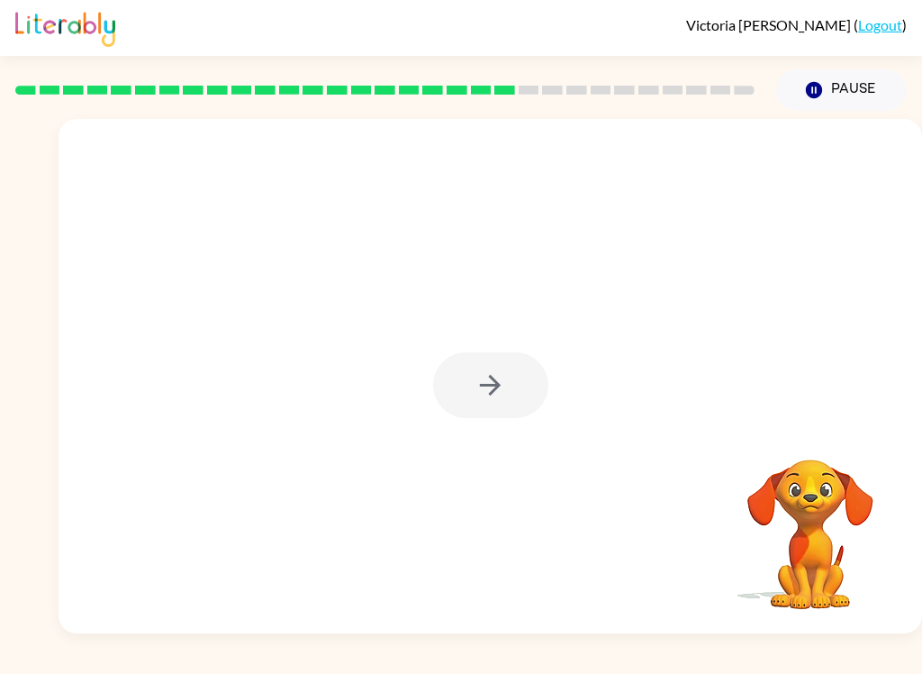
click at [503, 396] on div at bounding box center [490, 385] width 115 height 66
click at [502, 396] on div at bounding box center [490, 385] width 115 height 66
click at [484, 387] on div at bounding box center [490, 385] width 115 height 66
click at [483, 386] on icon "button" at bounding box center [490, 385] width 21 height 21
click at [523, 403] on div at bounding box center [490, 385] width 115 height 66
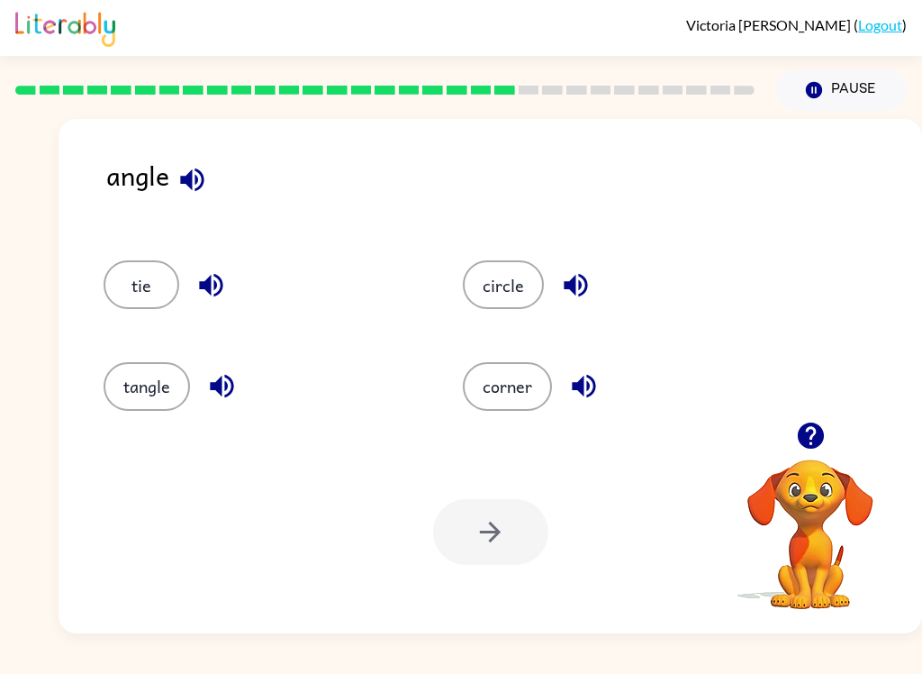
click at [514, 536] on div at bounding box center [490, 532] width 115 height 66
click at [521, 392] on button "corner" at bounding box center [507, 386] width 89 height 49
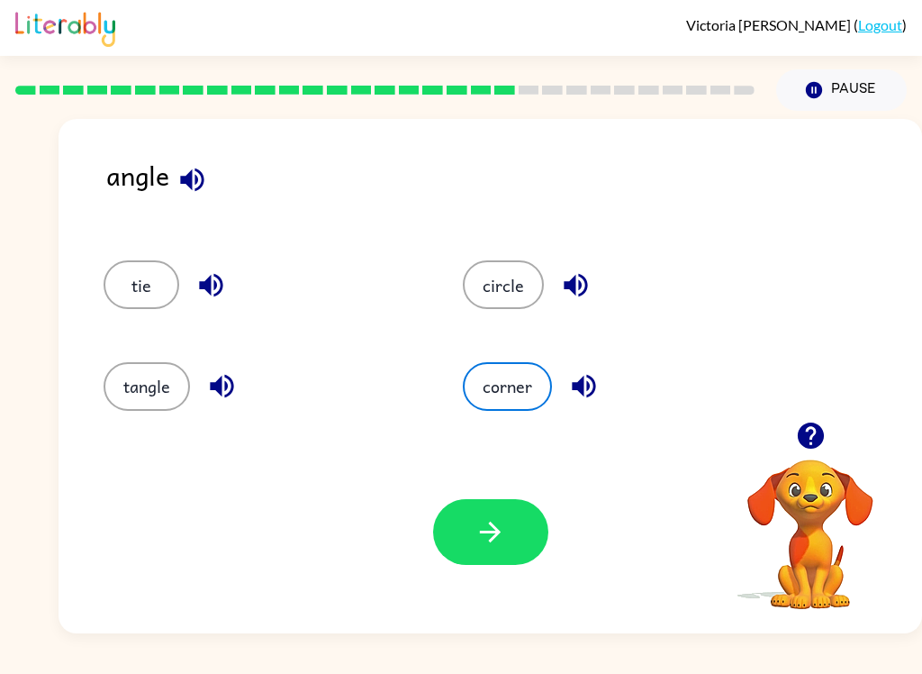
click at [494, 531] on icon "button" at bounding box center [491, 532] width 32 height 32
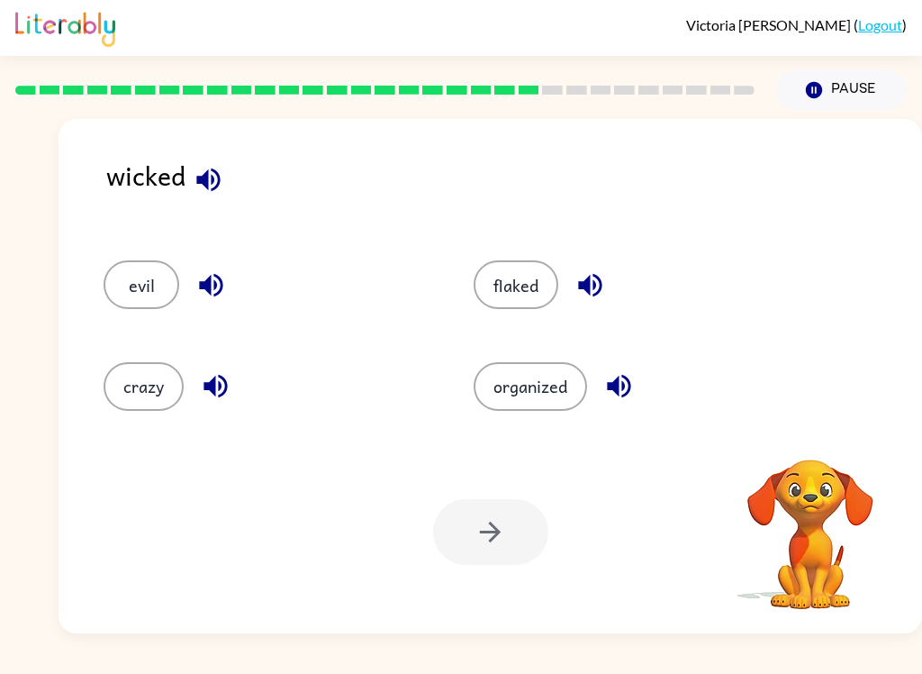
click at [145, 277] on button "evil" at bounding box center [142, 284] width 76 height 49
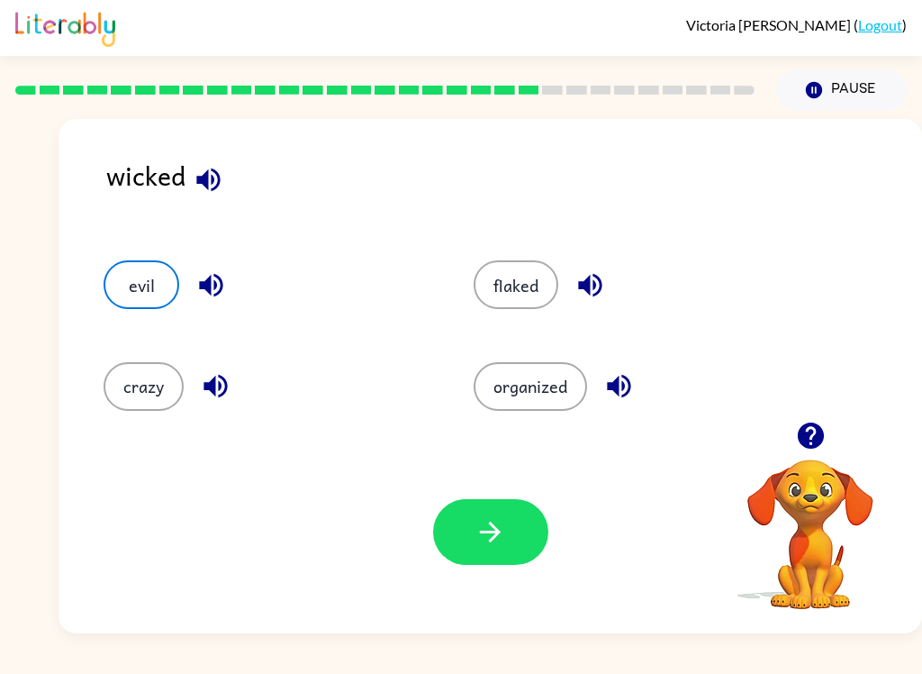
click at [499, 534] on icon "button" at bounding box center [490, 532] width 21 height 21
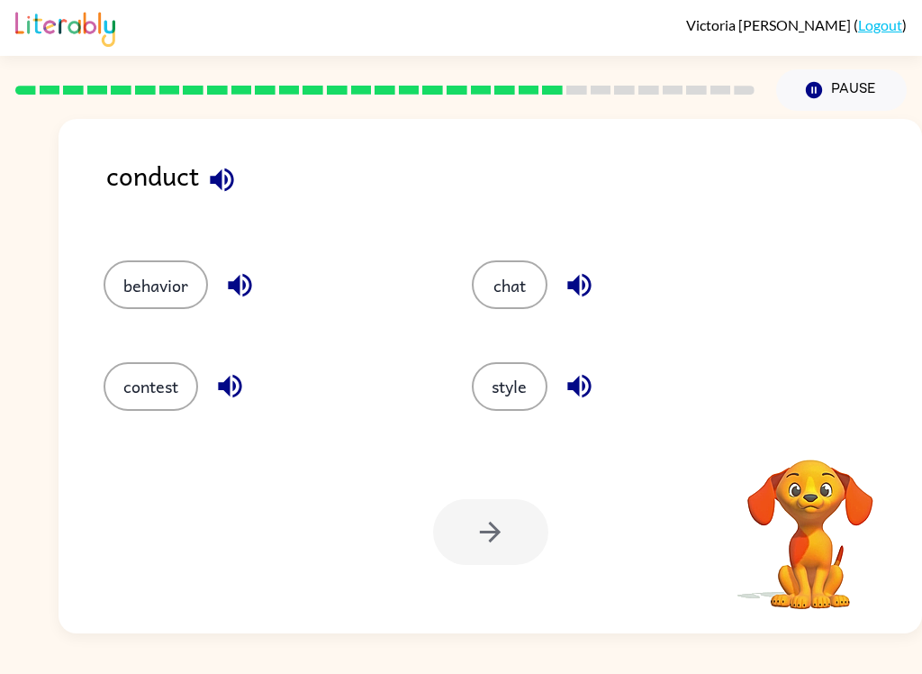
click at [181, 382] on button "contest" at bounding box center [151, 386] width 95 height 49
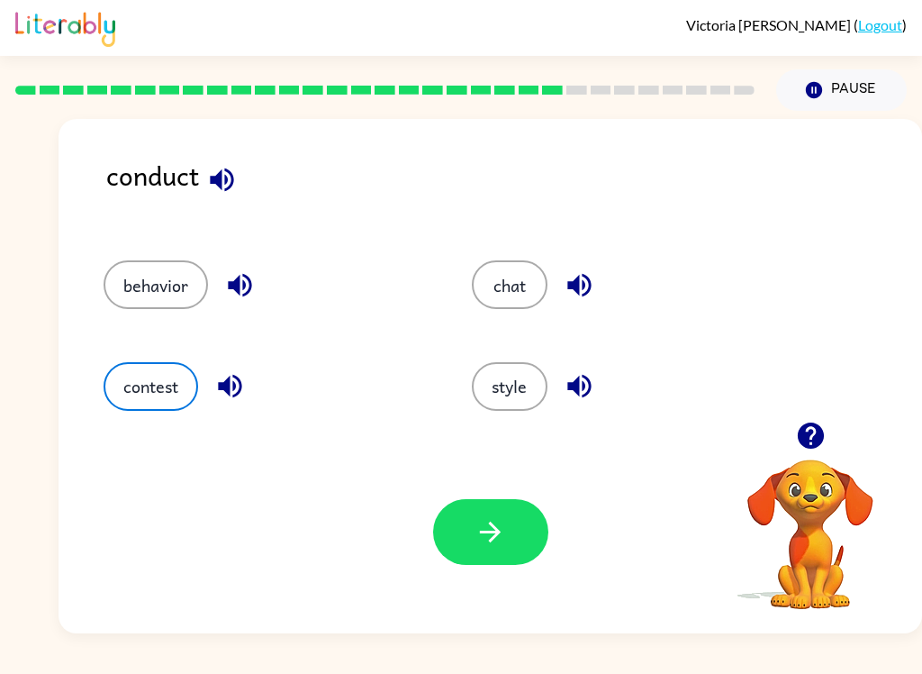
click at [496, 541] on icon "button" at bounding box center [491, 532] width 32 height 32
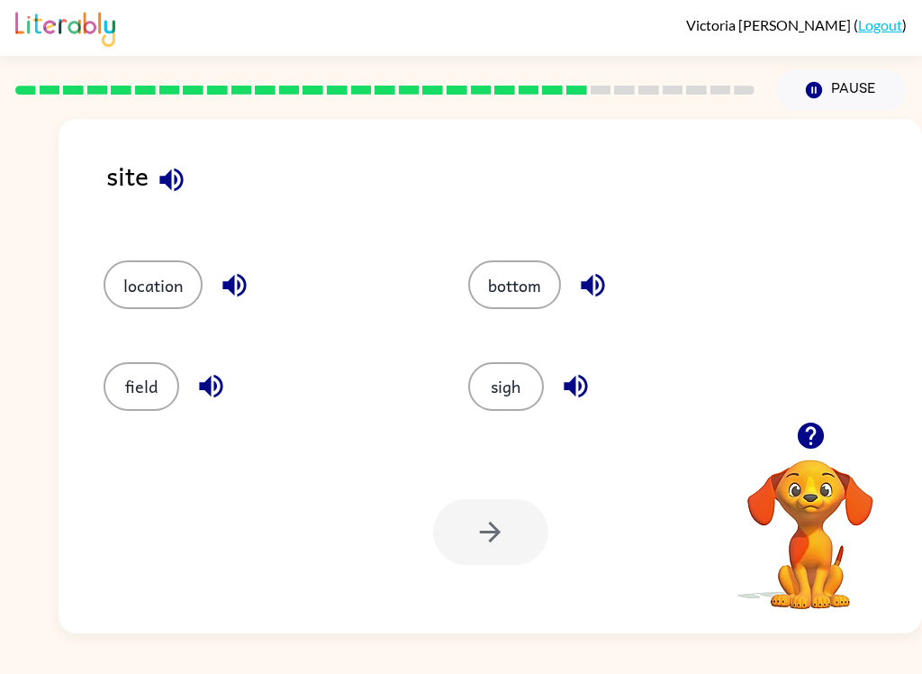
click at [522, 385] on button "sigh" at bounding box center [506, 386] width 76 height 49
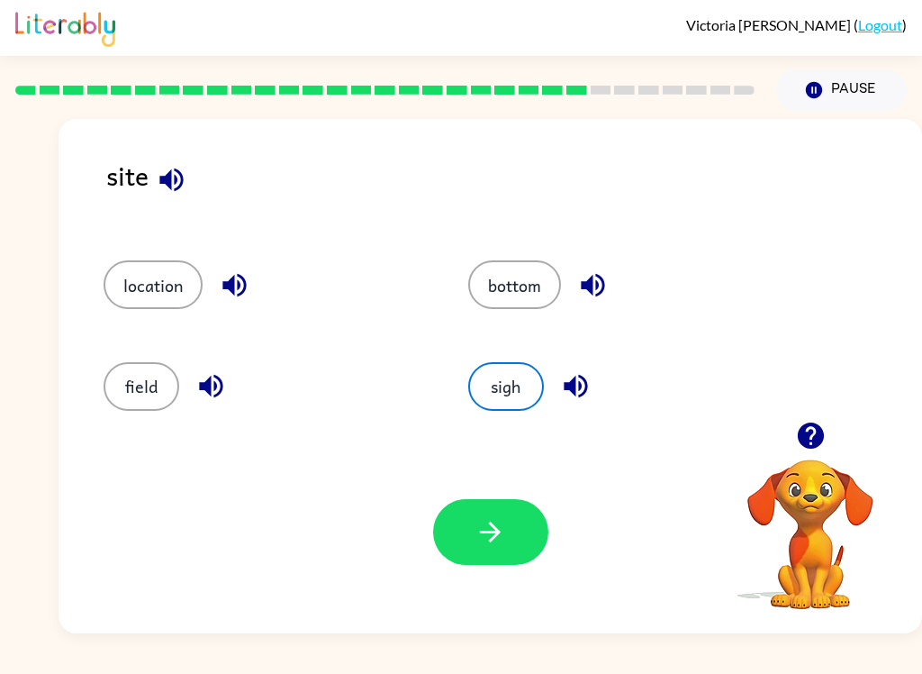
click at [467, 535] on button "button" at bounding box center [490, 532] width 115 height 66
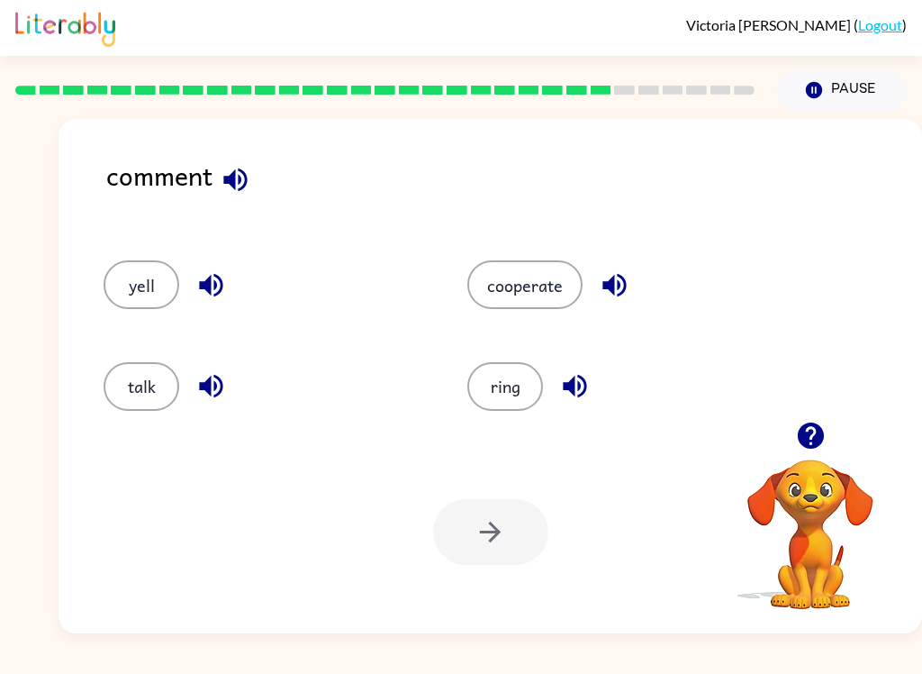
click at [543, 256] on div "cooperate" at bounding box center [615, 276] width 364 height 101
click at [133, 385] on button "talk" at bounding box center [142, 386] width 76 height 49
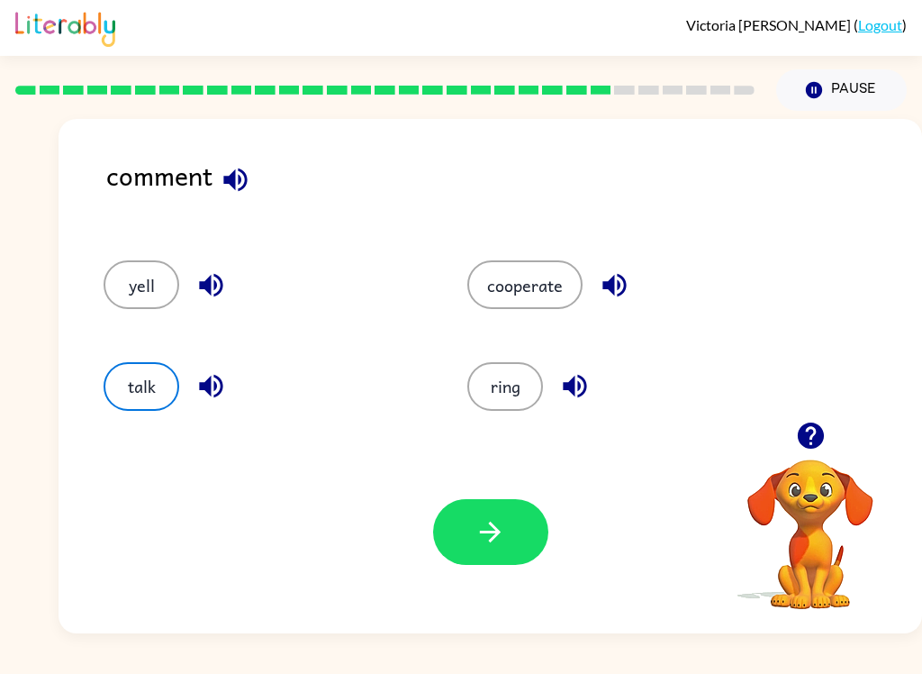
click at [526, 535] on button "button" at bounding box center [490, 532] width 115 height 66
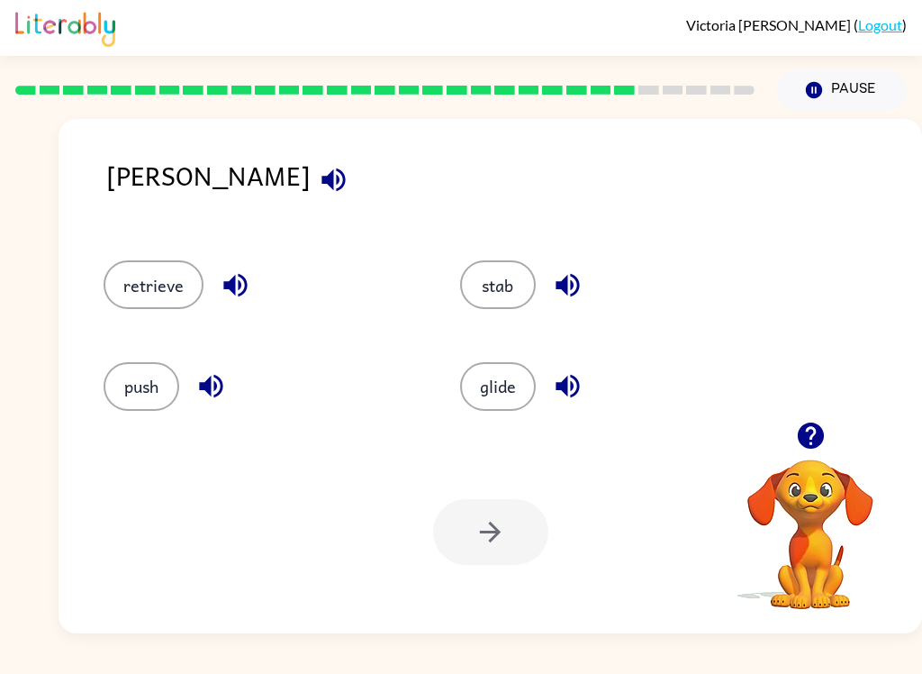
click at [488, 411] on button "glide" at bounding box center [498, 386] width 76 height 49
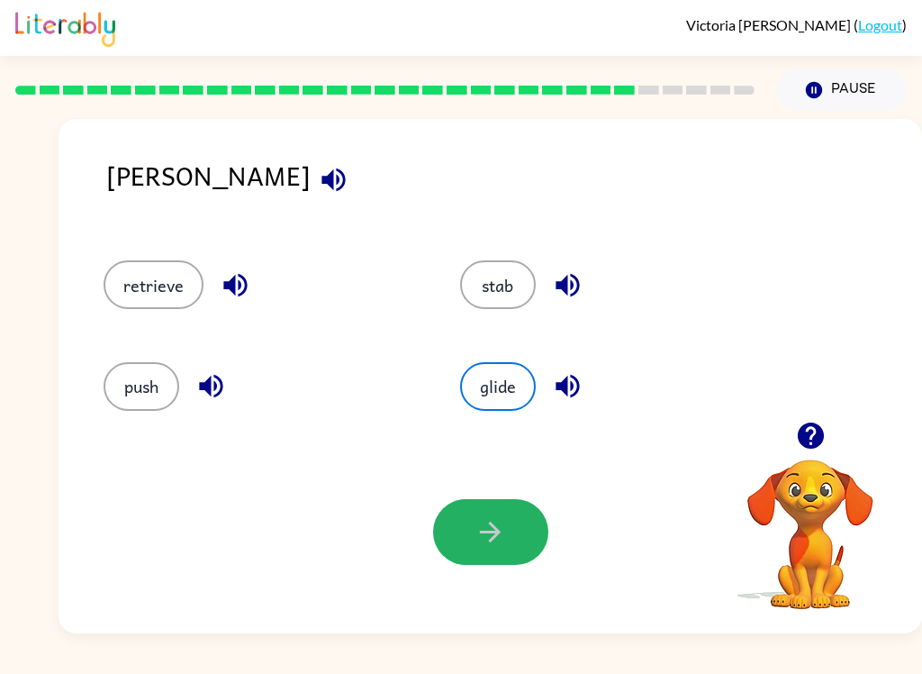
click at [499, 508] on button "button" at bounding box center [490, 532] width 115 height 66
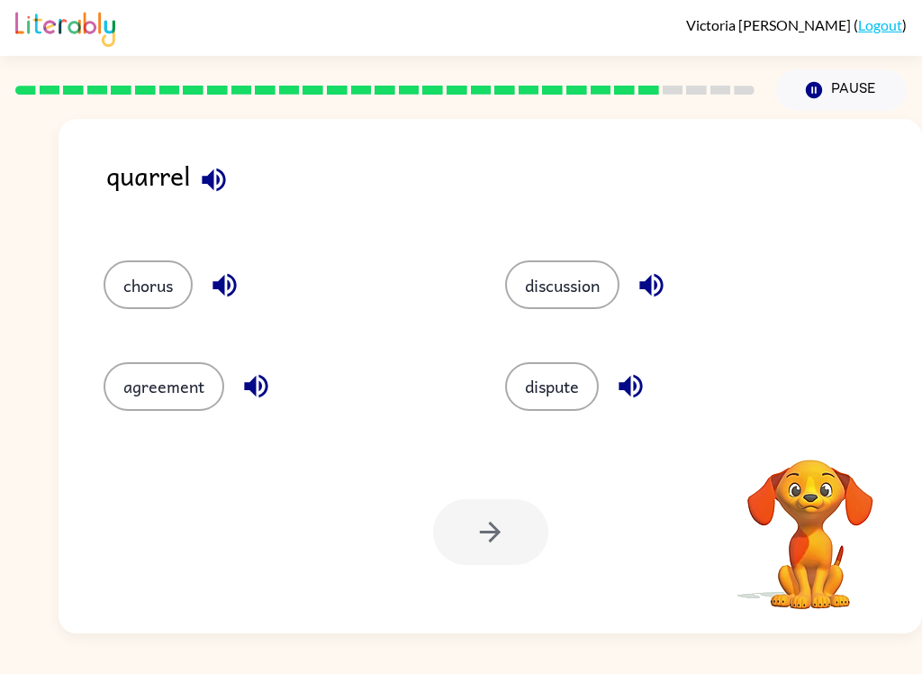
click at [467, 479] on div "Your browser must support playing .mp4 files to use Literably. Please try using…" at bounding box center [491, 532] width 864 height 203
click at [547, 387] on button "dispute" at bounding box center [552, 386] width 94 height 49
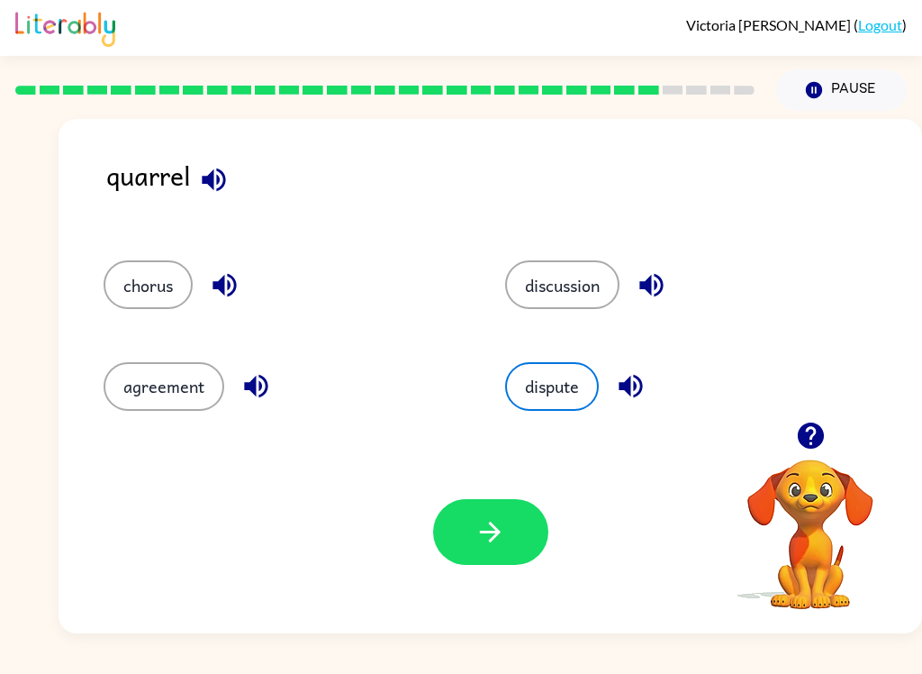
click at [508, 513] on button "button" at bounding box center [490, 532] width 115 height 66
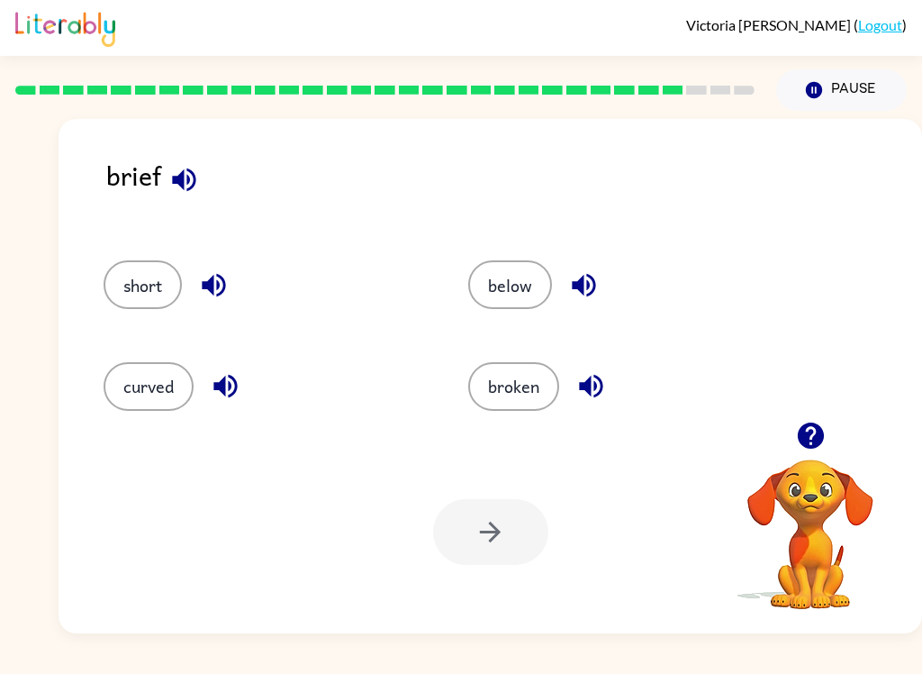
click at [519, 286] on button "below" at bounding box center [510, 284] width 84 height 49
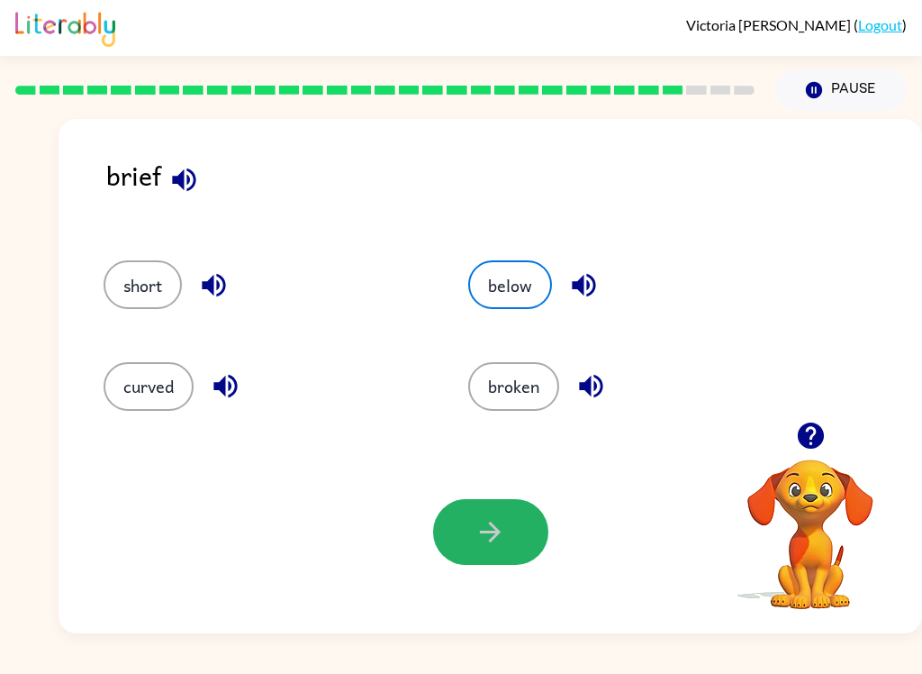
click at [496, 511] on button "button" at bounding box center [490, 532] width 115 height 66
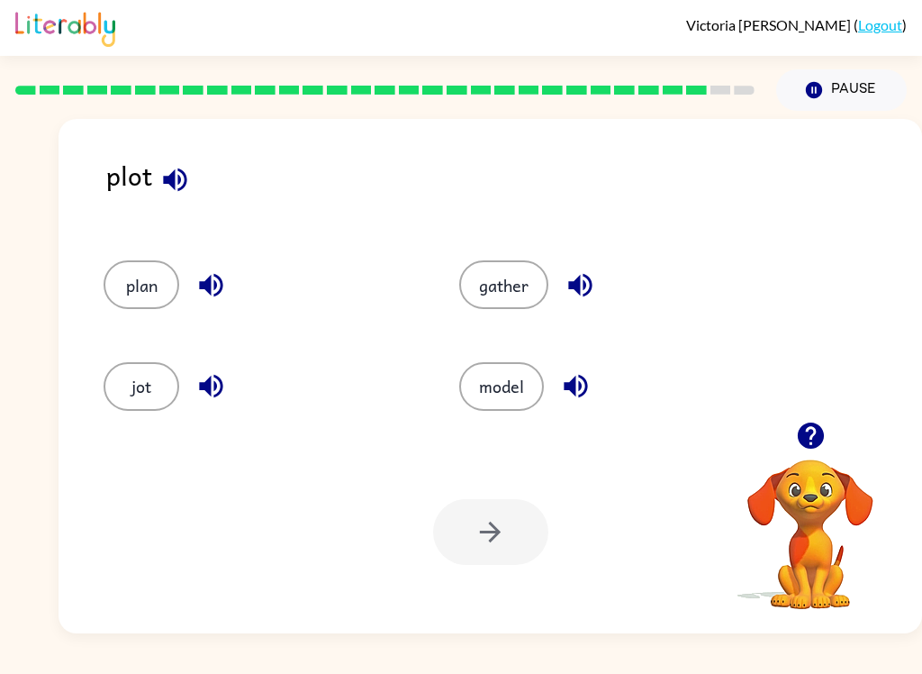
click at [172, 298] on button "plan" at bounding box center [142, 284] width 76 height 49
click at [177, 304] on div "plan" at bounding box center [261, 284] width 314 height 49
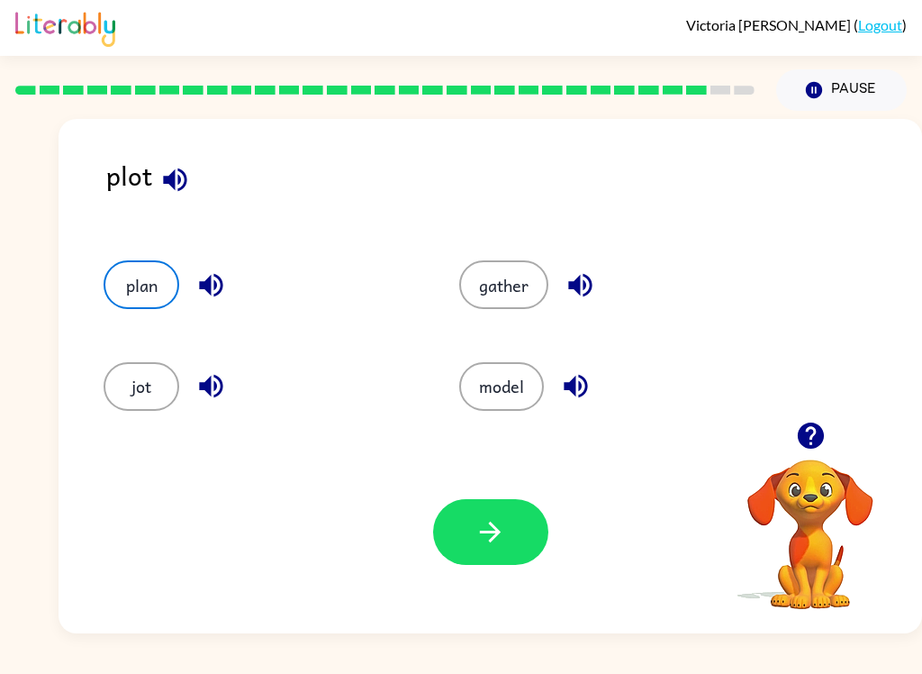
click at [157, 405] on button "jot" at bounding box center [142, 386] width 76 height 49
click at [503, 516] on button "button" at bounding box center [490, 532] width 115 height 66
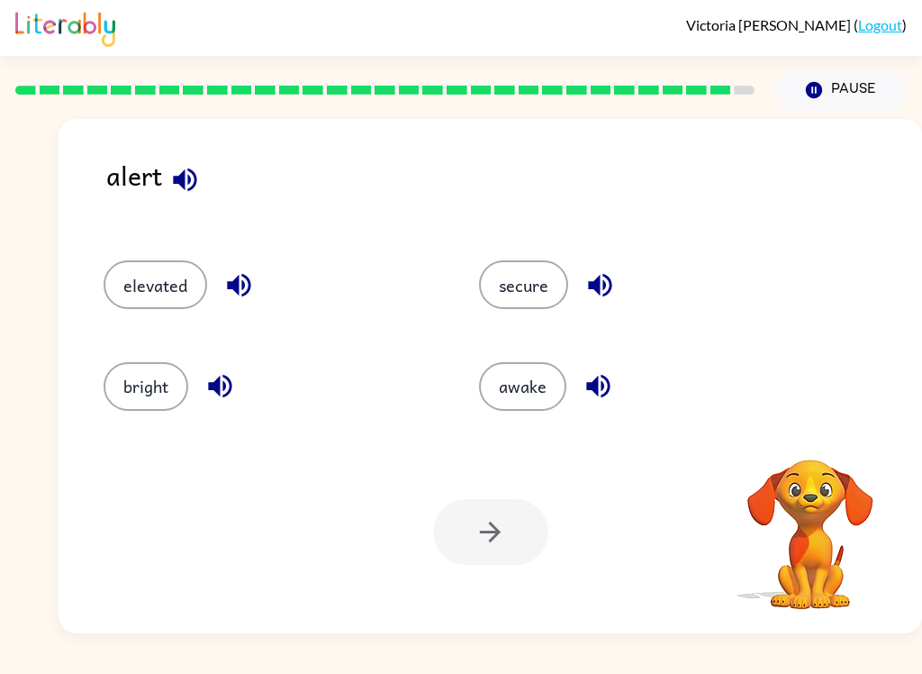
click at [529, 280] on button "secure" at bounding box center [523, 284] width 89 height 49
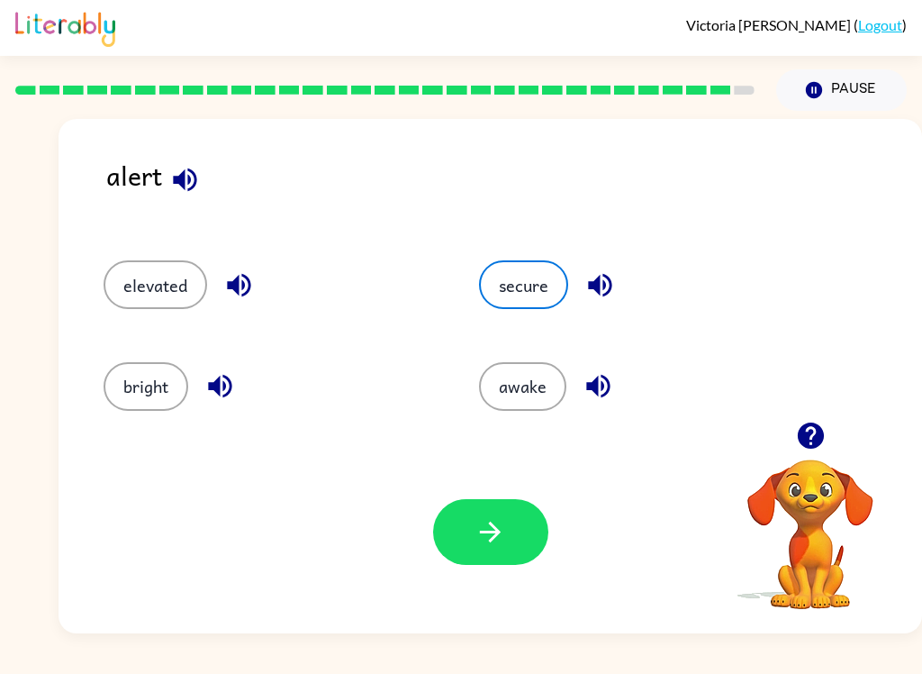
click at [485, 494] on div "Your browser must support playing .mp4 files to use Literably. Please try using…" at bounding box center [491, 532] width 864 height 203
click at [476, 514] on button "button" at bounding box center [490, 532] width 115 height 66
